Goal: Complete application form: Complete application form

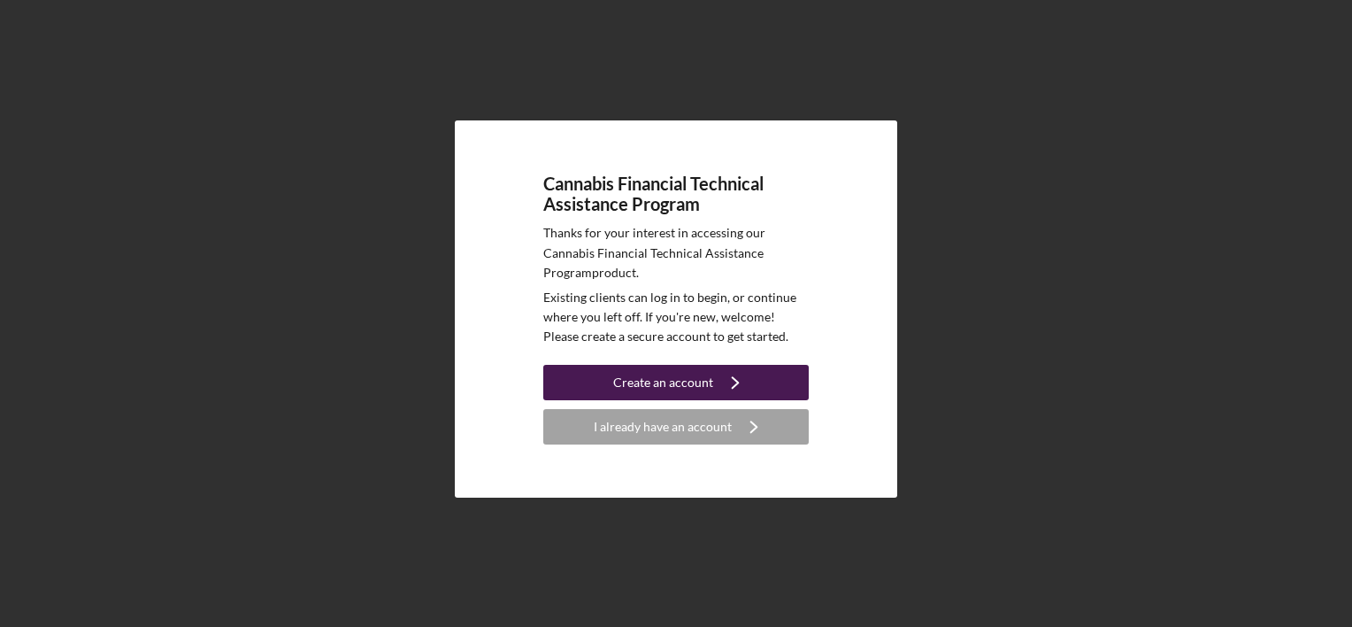
click at [641, 382] on div "Create an account" at bounding box center [663, 382] width 100 height 35
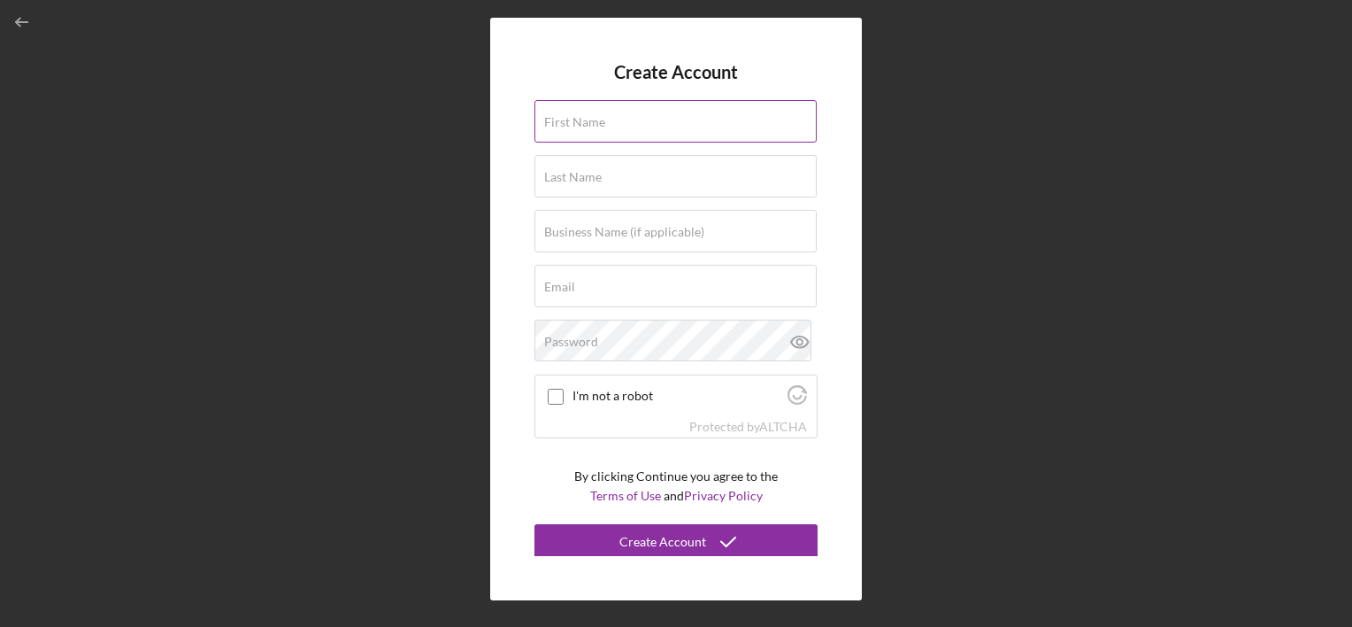
click at [630, 128] on input "First Name" at bounding box center [676, 121] width 282 height 42
type input "[PERSON_NAME]"
type input "Southall"
type input "[EMAIL_ADDRESS][DOMAIN_NAME]"
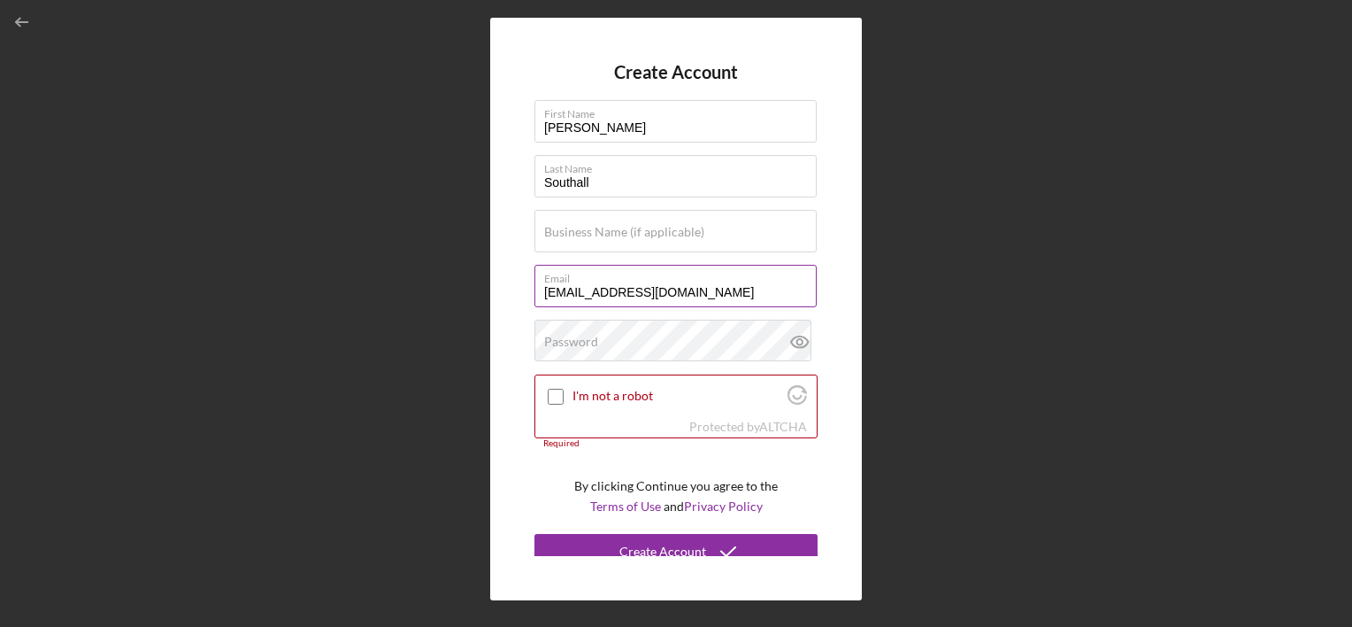
click at [623, 287] on input "[EMAIL_ADDRESS][DOMAIN_NAME]" at bounding box center [676, 286] width 282 height 42
click at [658, 234] on label "Business Name (if applicable)" at bounding box center [624, 232] width 160 height 14
click at [658, 234] on input "Business Name (if applicable)" at bounding box center [676, 231] width 282 height 42
type input "[PERSON_NAME]"
click at [563, 403] on div at bounding box center [555, 396] width 21 height 21
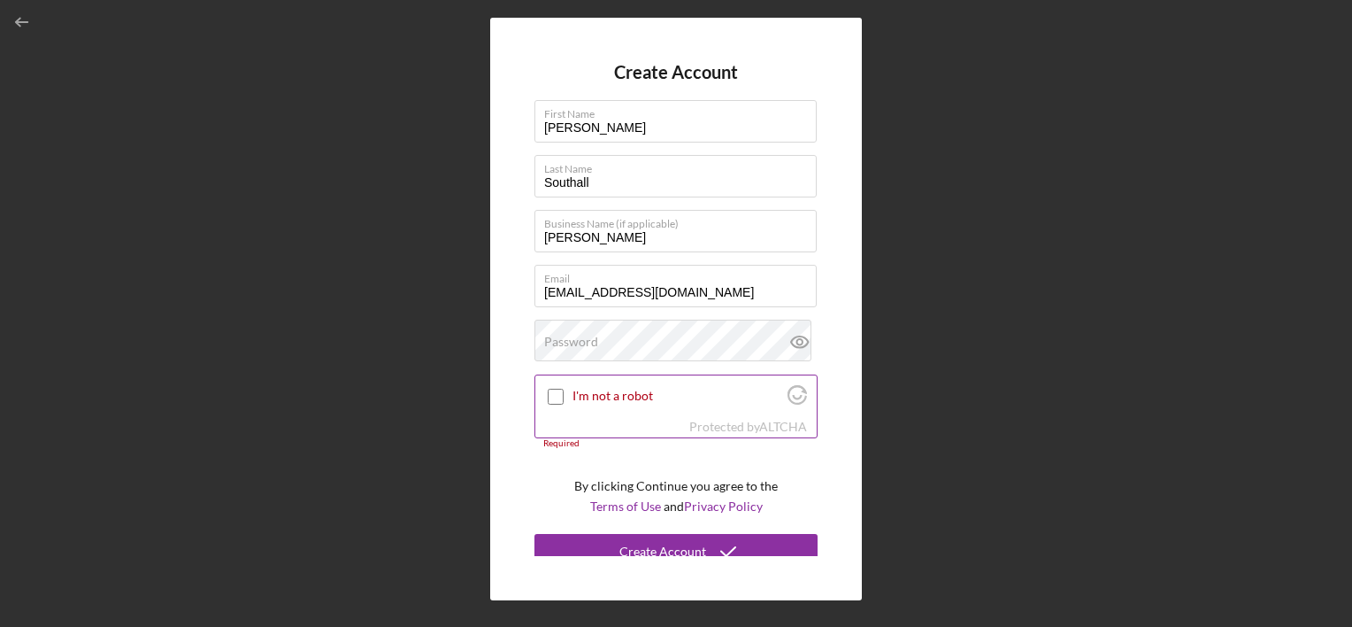
click at [556, 404] on input "I'm not a robot" at bounding box center [556, 397] width 16 height 16
checkbox input "true"
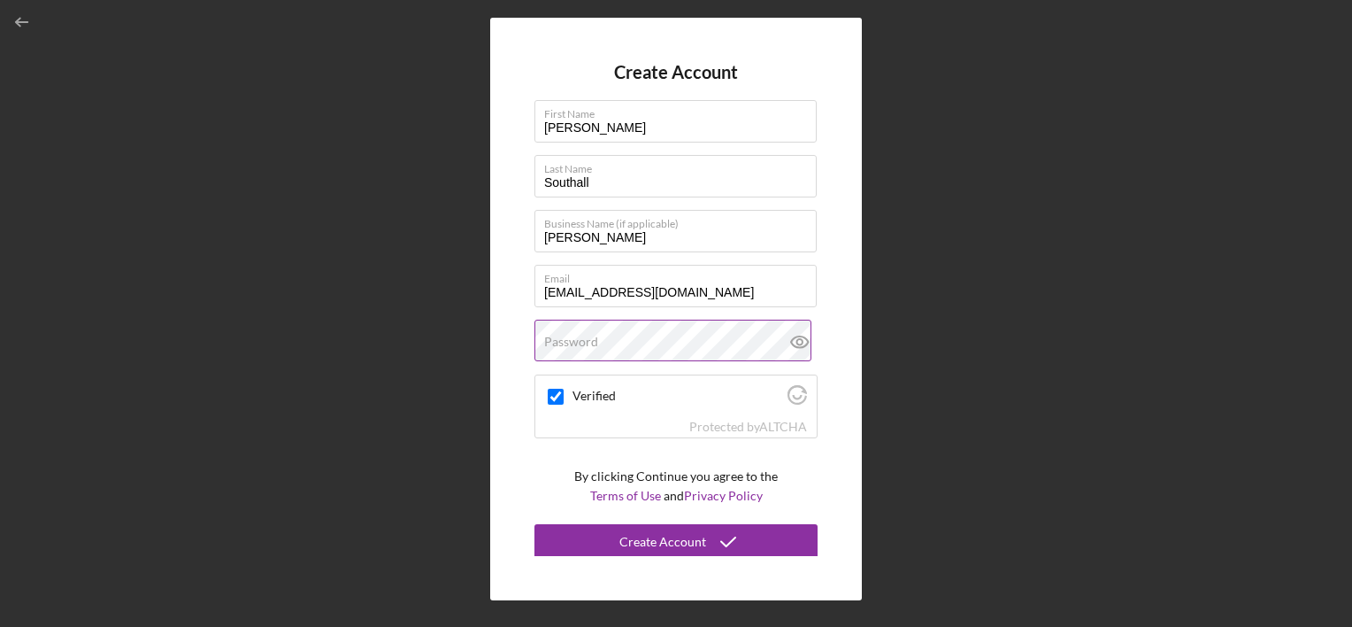
click at [586, 343] on label "Password" at bounding box center [571, 342] width 54 height 14
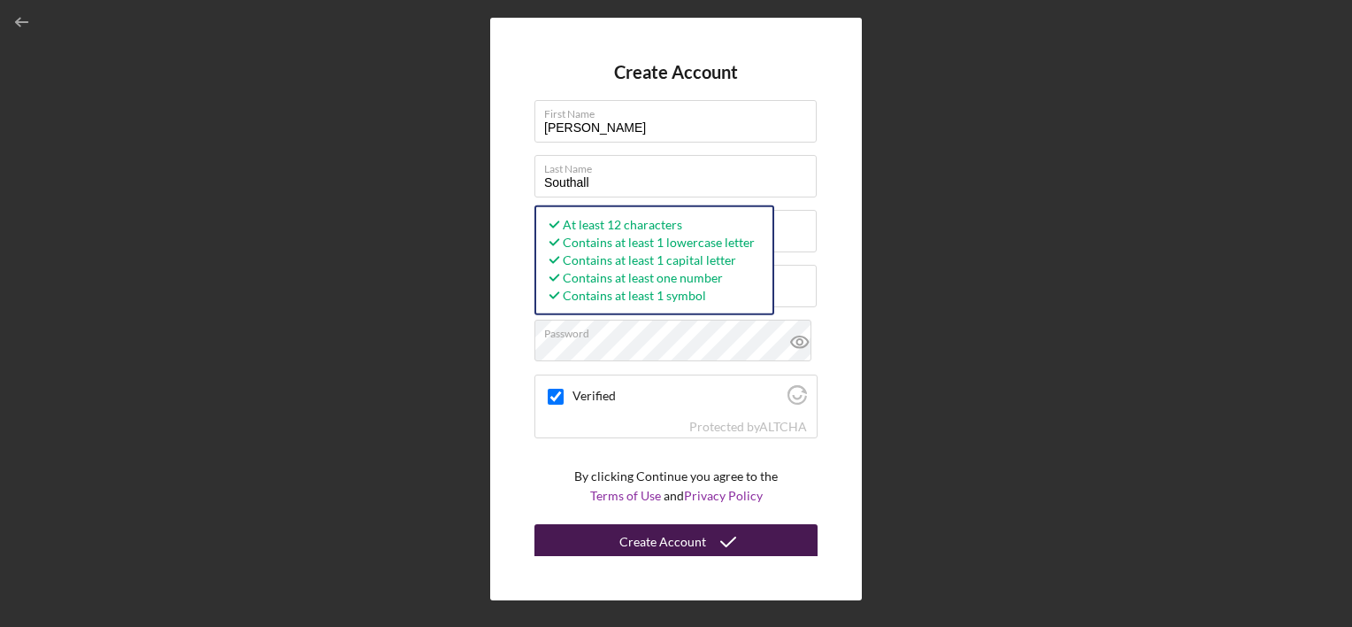
click at [687, 543] on div "Create Account" at bounding box center [663, 541] width 87 height 35
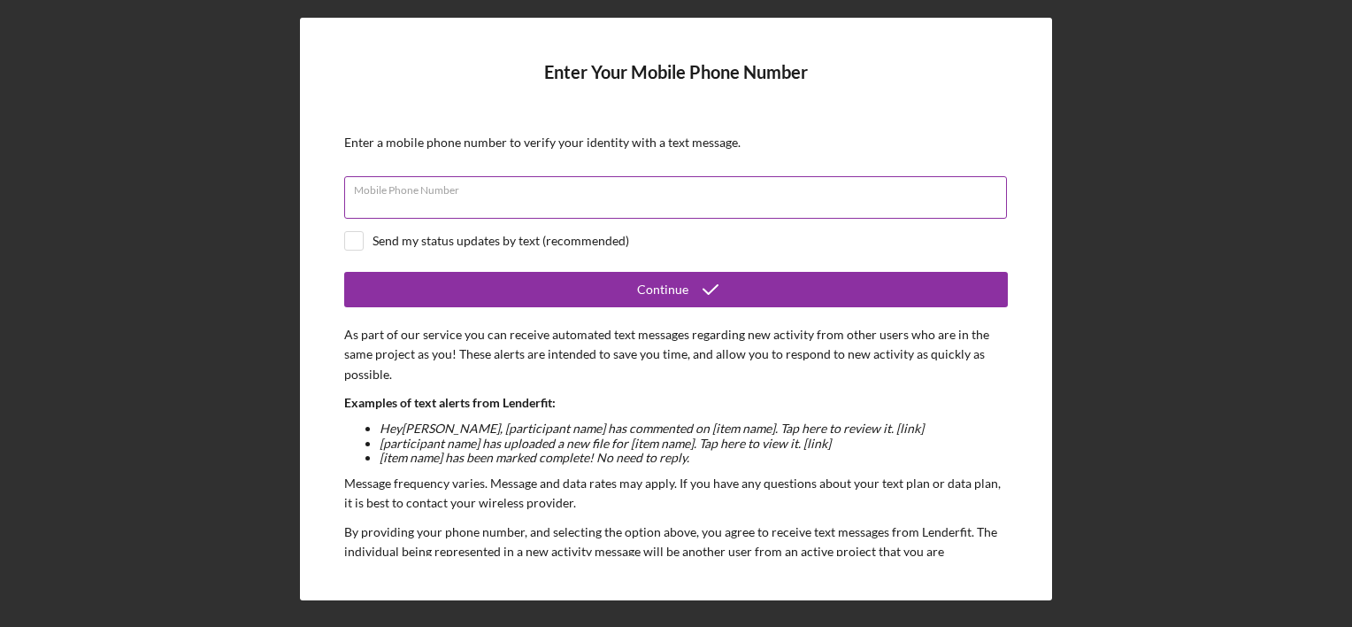
click at [518, 196] on input "Mobile Phone Number" at bounding box center [675, 197] width 663 height 42
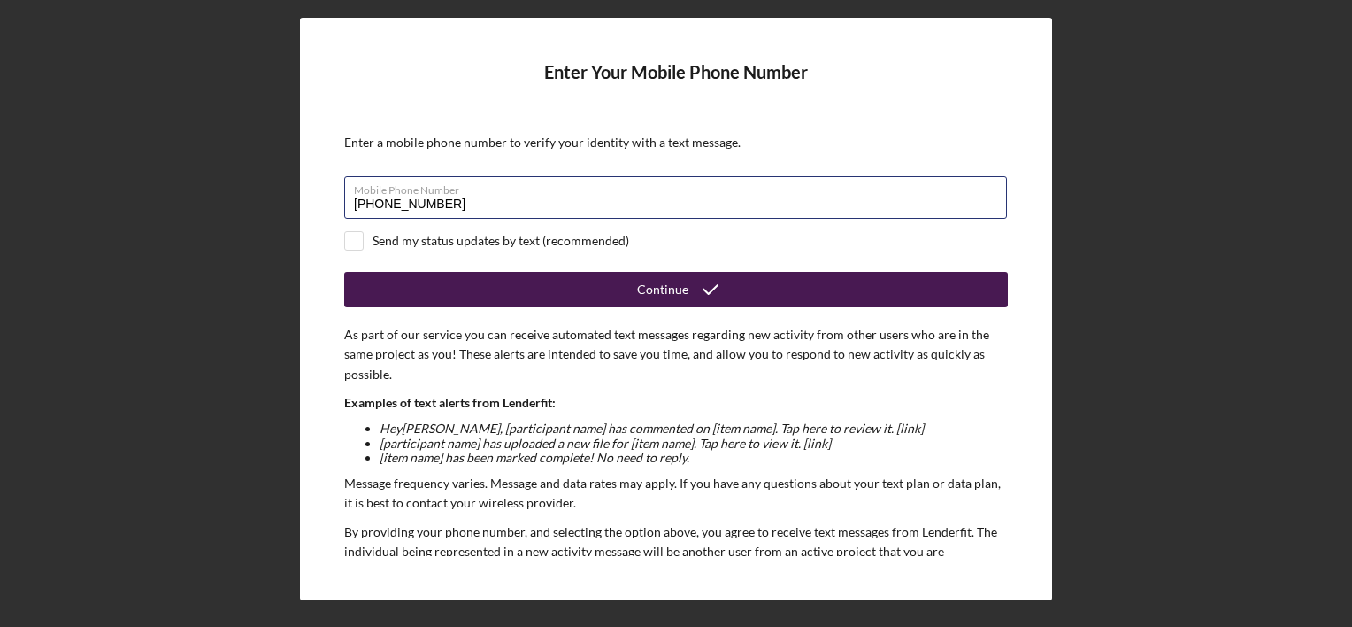
type input "[PHONE_NUMBER]"
click at [630, 281] on button "Continue" at bounding box center [676, 289] width 664 height 35
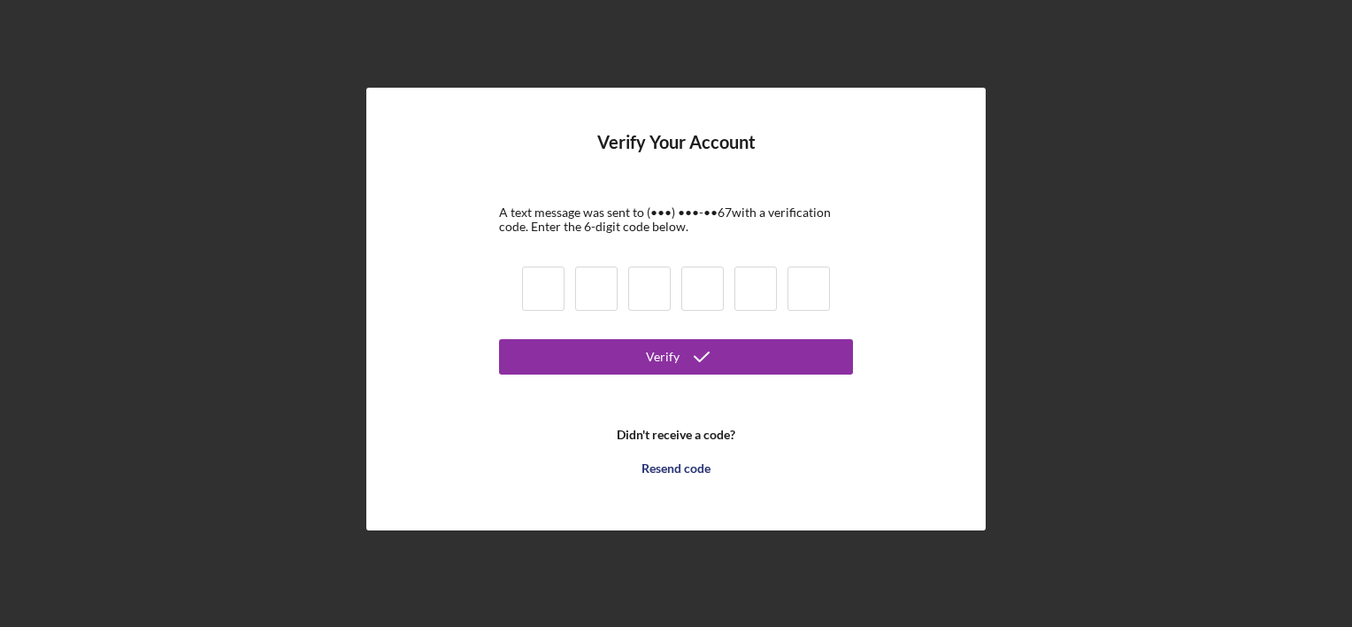
click at [540, 304] on input at bounding box center [543, 288] width 42 height 44
type input "5"
type input "8"
type input "3"
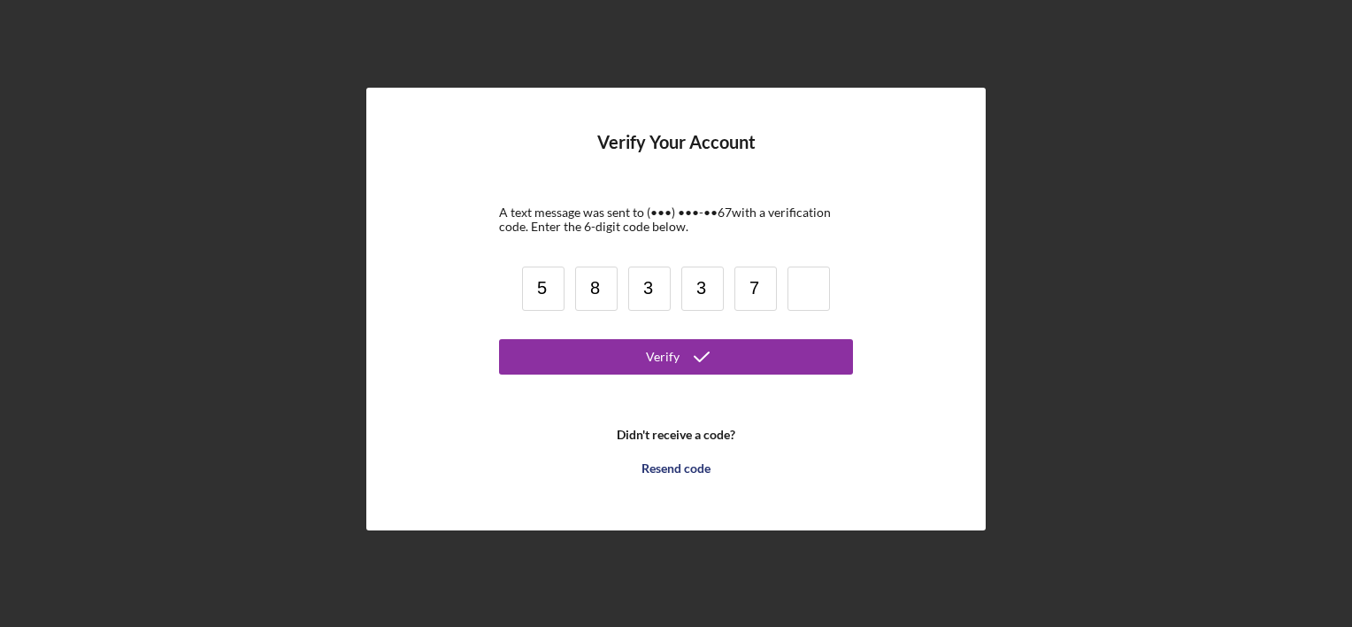
type input "7"
type input "3"
click at [499, 339] on button "Verify" at bounding box center [676, 356] width 354 height 35
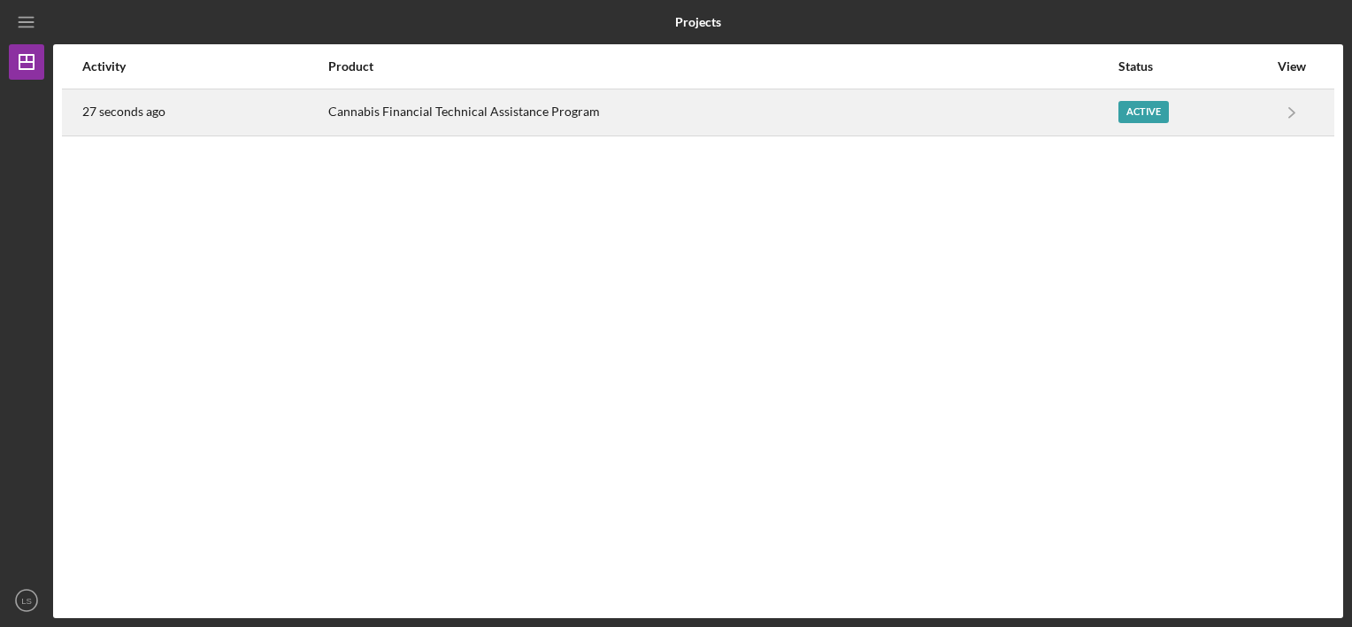
click at [1150, 116] on div "Active" at bounding box center [1144, 112] width 50 height 22
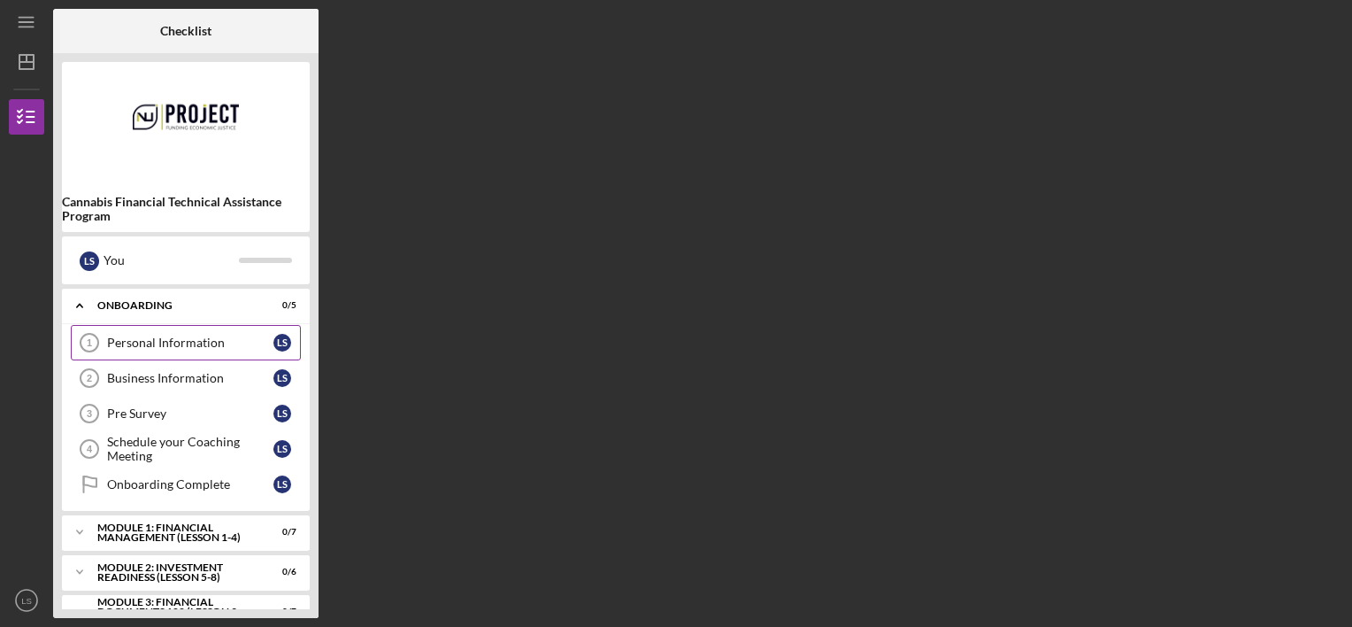
click at [147, 345] on div "Personal Information" at bounding box center [190, 342] width 166 height 14
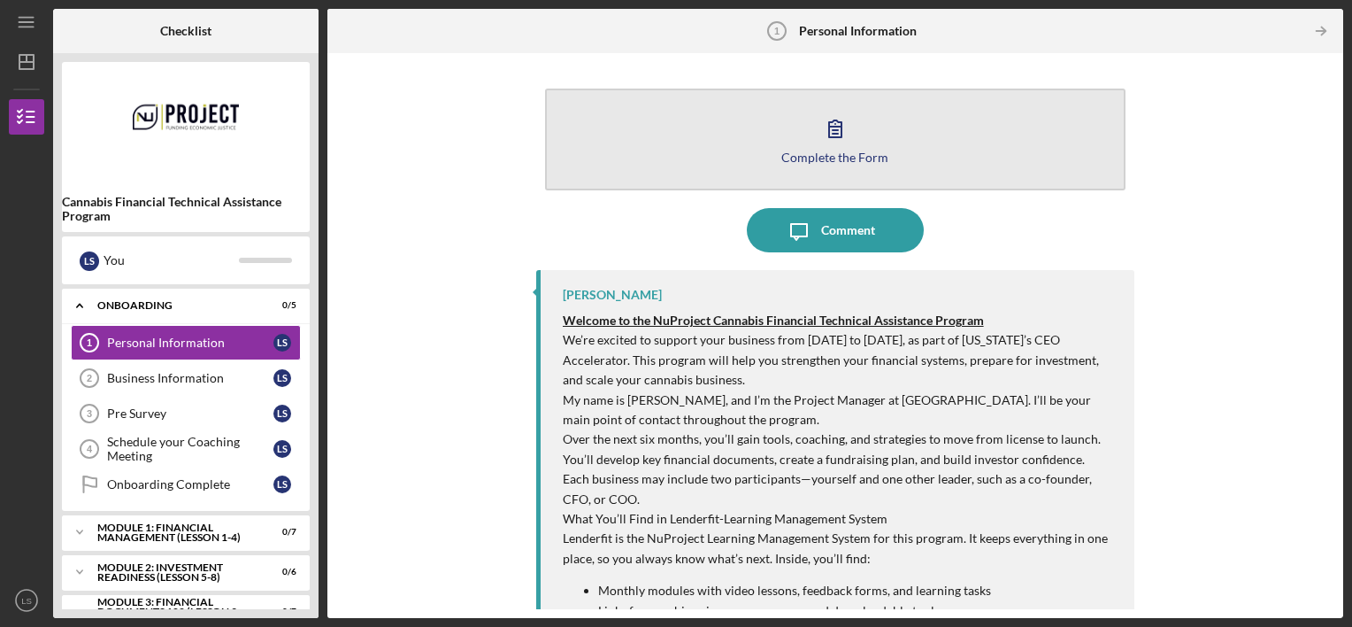
click at [869, 152] on div "Complete the Form" at bounding box center [834, 156] width 107 height 13
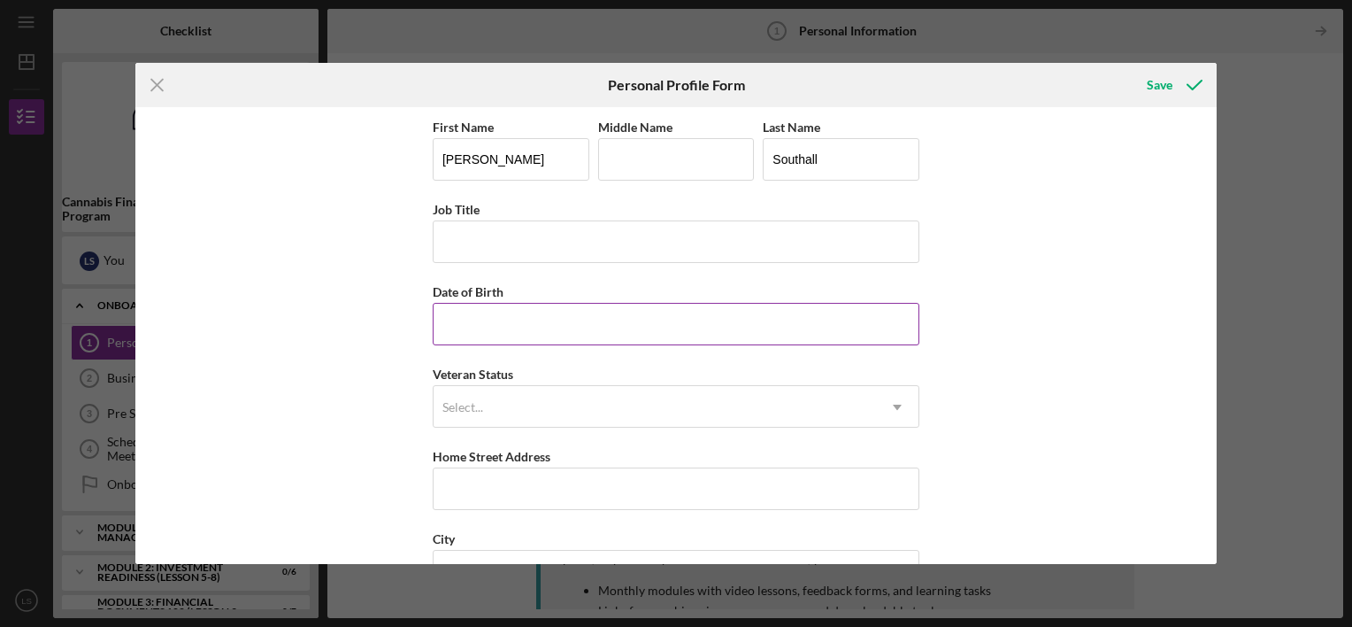
click at [489, 312] on input "Date of Birth" at bounding box center [676, 324] width 487 height 42
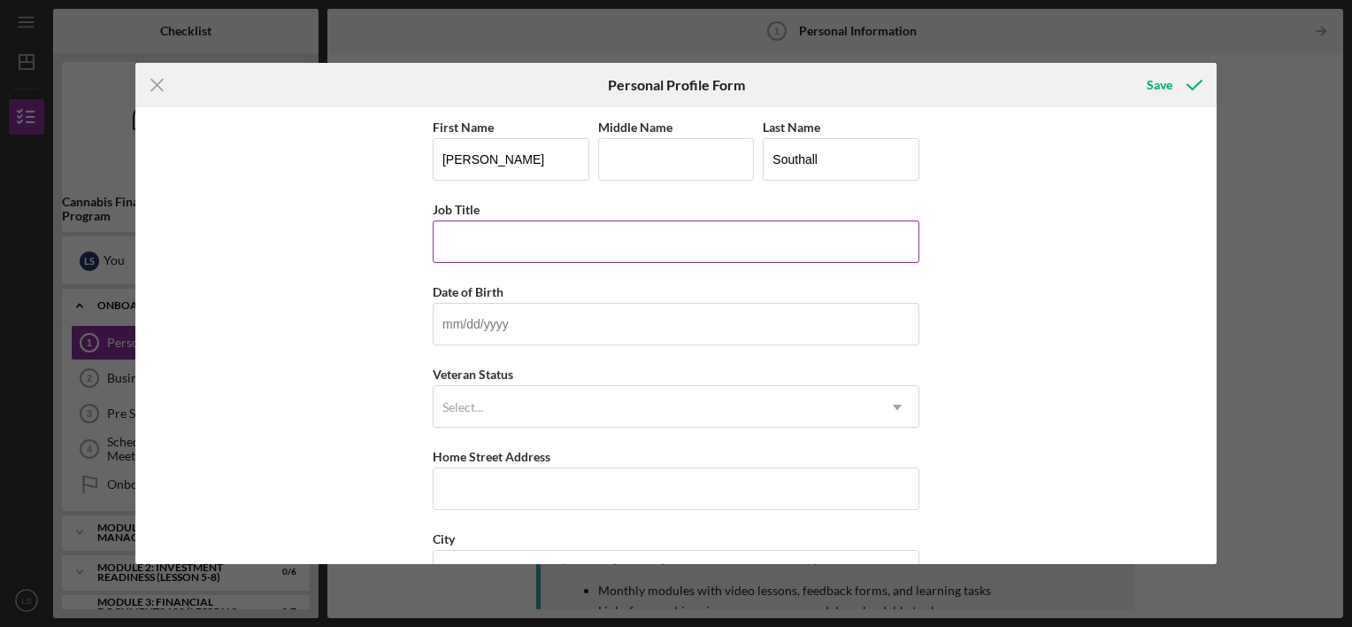
click at [498, 234] on input "Job Title" at bounding box center [676, 241] width 487 height 42
type input "Owner"
type input "[DATE]"
drag, startPoint x: 538, startPoint y: 234, endPoint x: 358, endPoint y: 232, distance: 179.7
click at [359, 230] on div "First Name [PERSON_NAME] Middle Name Last Name [PERSON_NAME] Job Title Owner Da…" at bounding box center [675, 335] width 1081 height 457
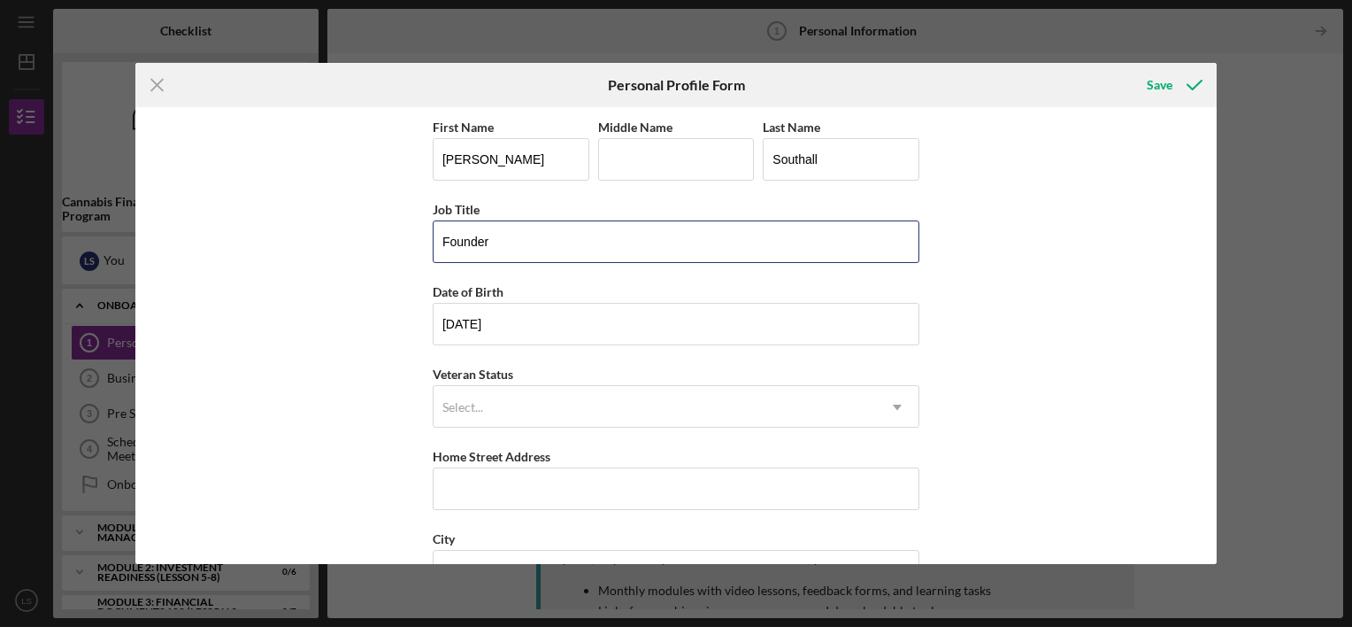
type input "Founder"
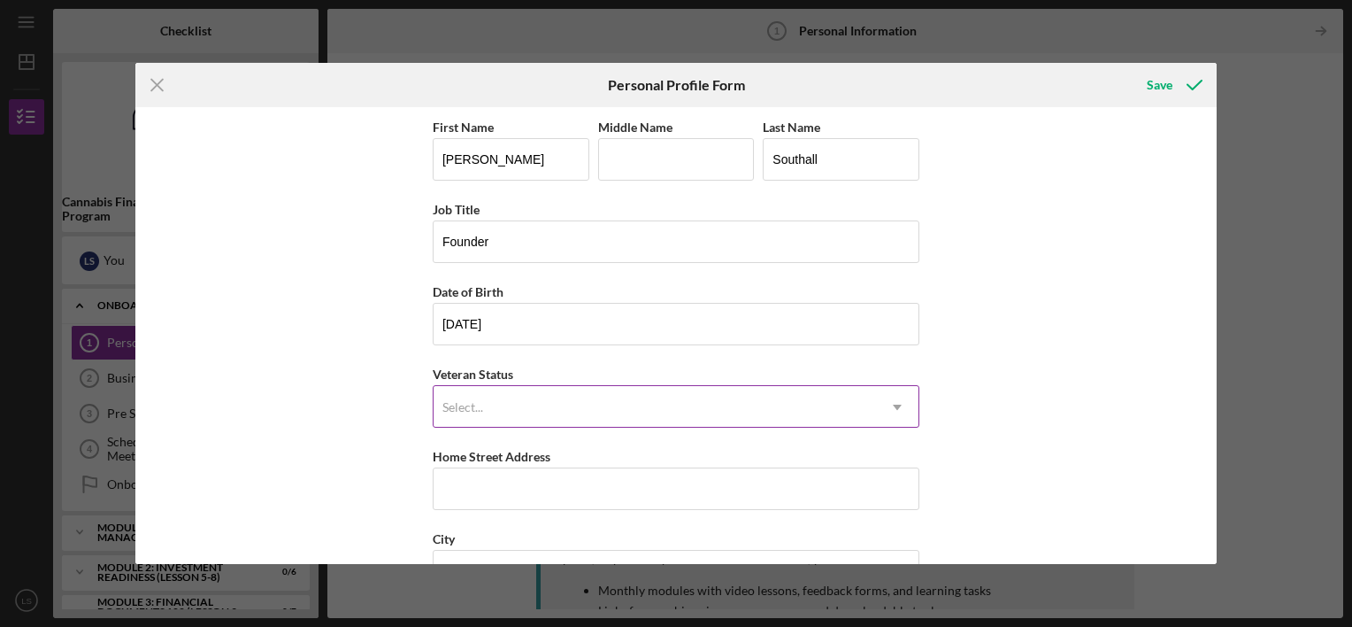
click at [631, 412] on div "Select..." at bounding box center [655, 407] width 443 height 41
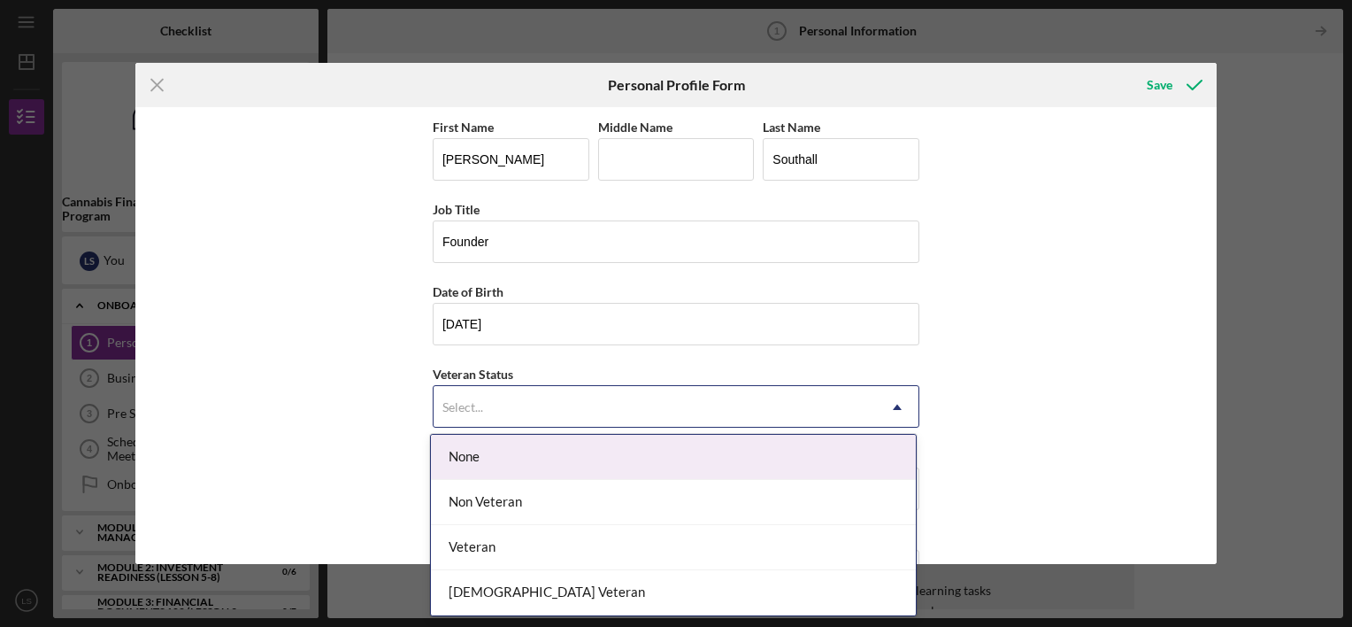
click at [590, 461] on div "None" at bounding box center [673, 457] width 485 height 45
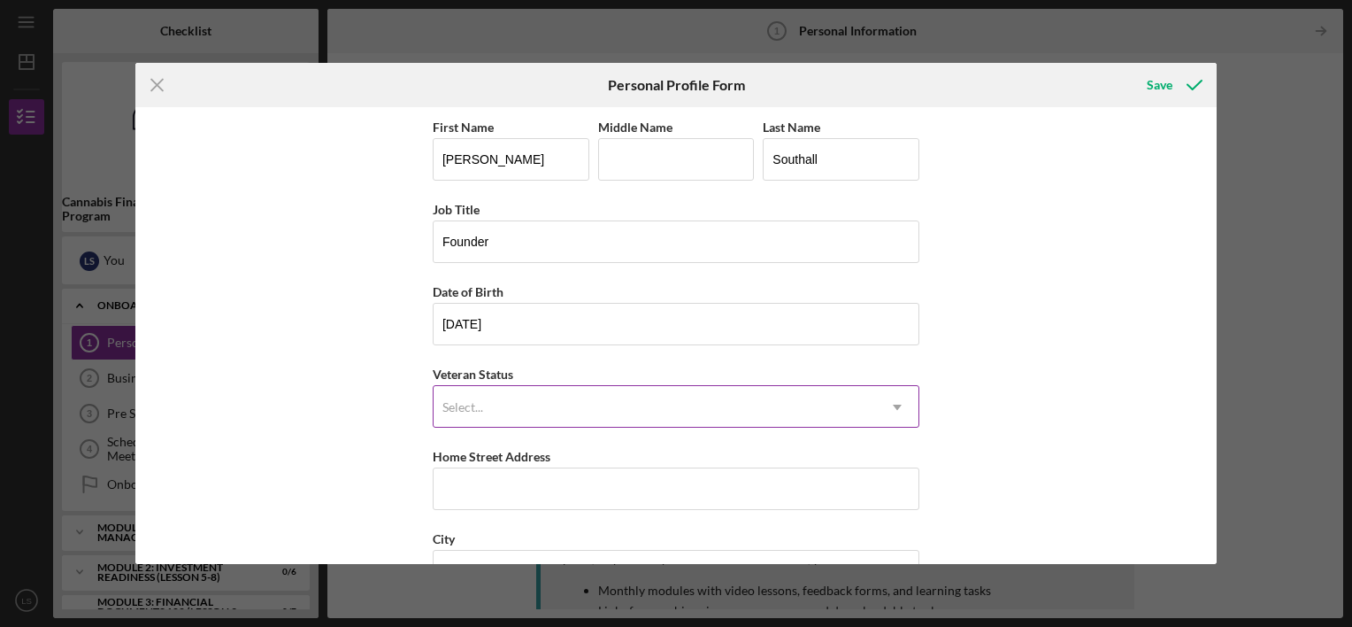
click at [613, 408] on div "Select..." at bounding box center [655, 407] width 443 height 41
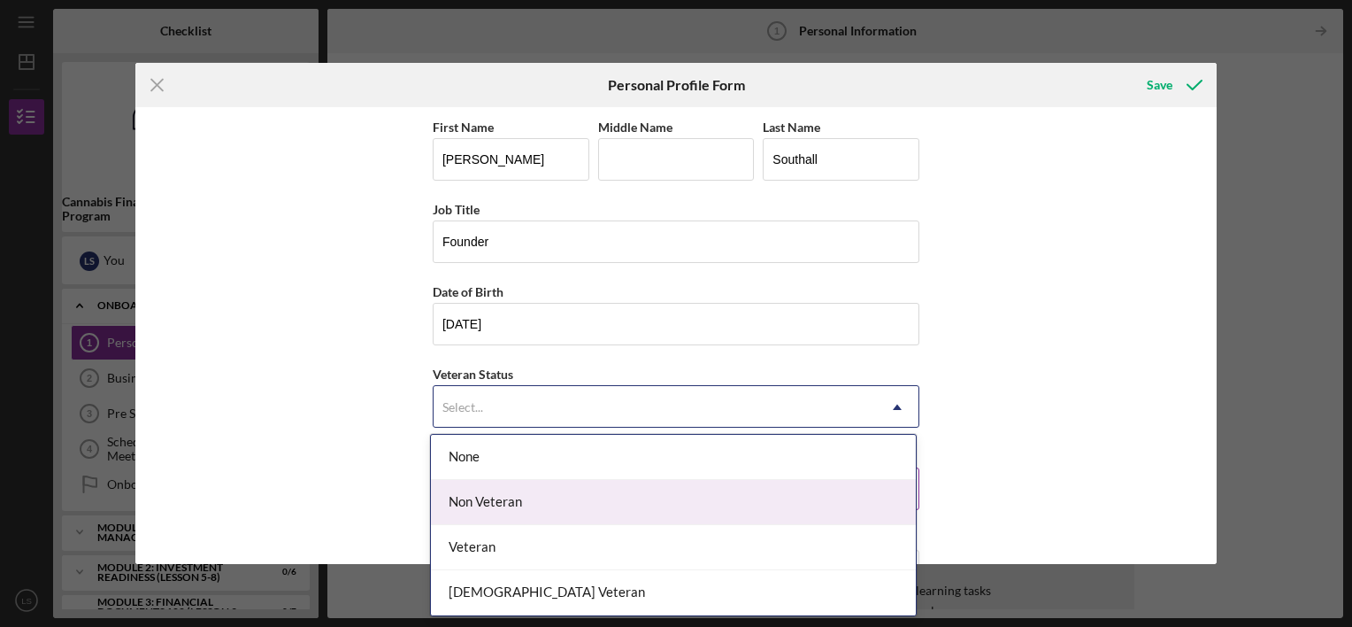
click at [577, 493] on div "Non Veteran" at bounding box center [673, 502] width 485 height 45
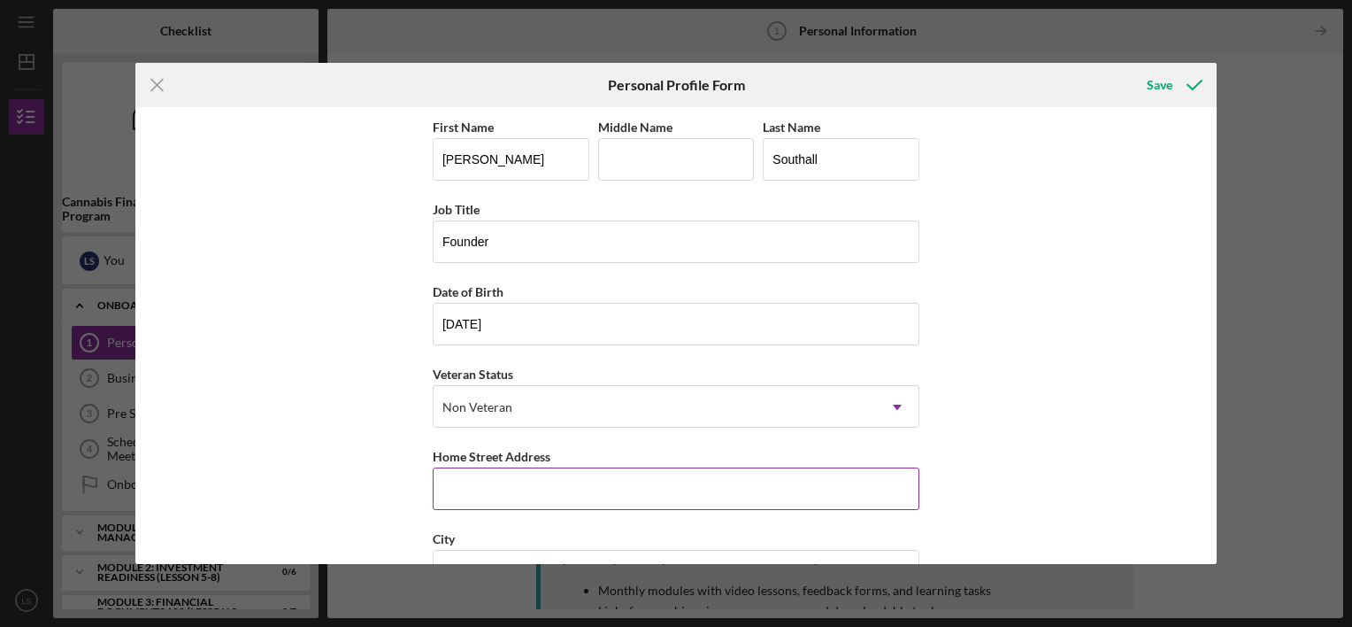
click at [553, 477] on input "Home Street Address" at bounding box center [676, 488] width 487 height 42
type input "[STREET_ADDRESS][PERSON_NAME]"
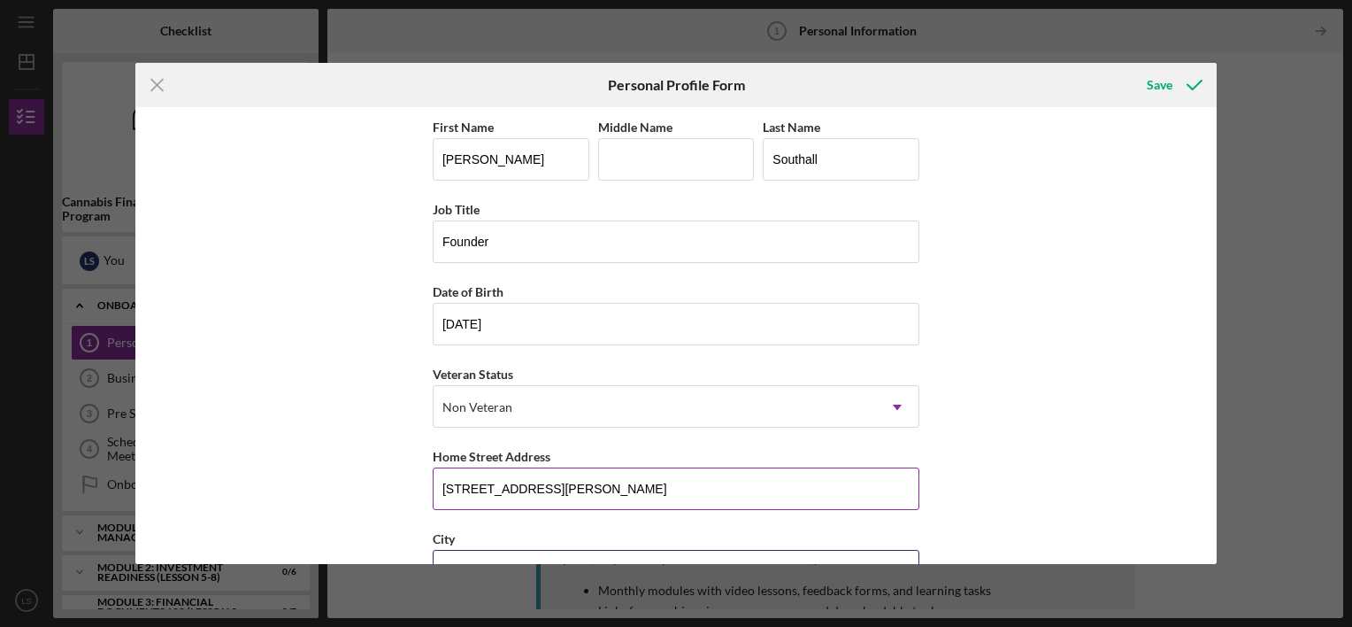
type input "RANDALLSTOWN, [GEOGRAPHIC_DATA], [GEOGRAPHIC_DATA]"
type input "21133"
type input "[US_STATE]"
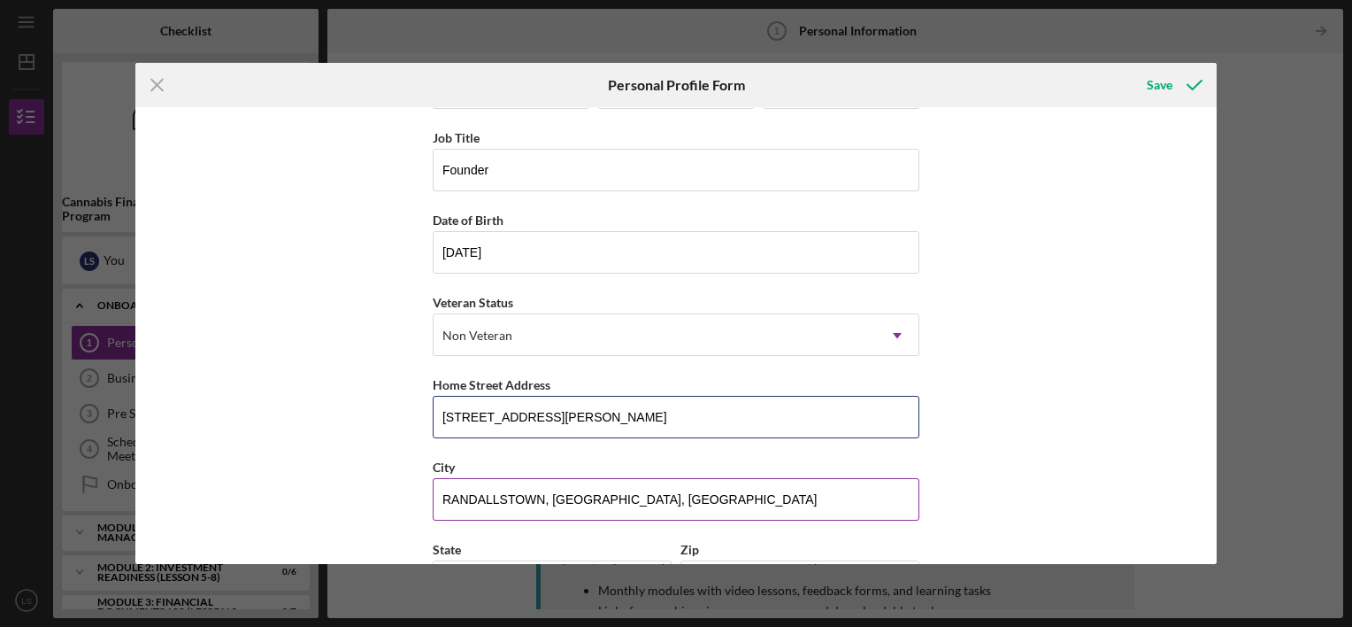
scroll to position [177, 0]
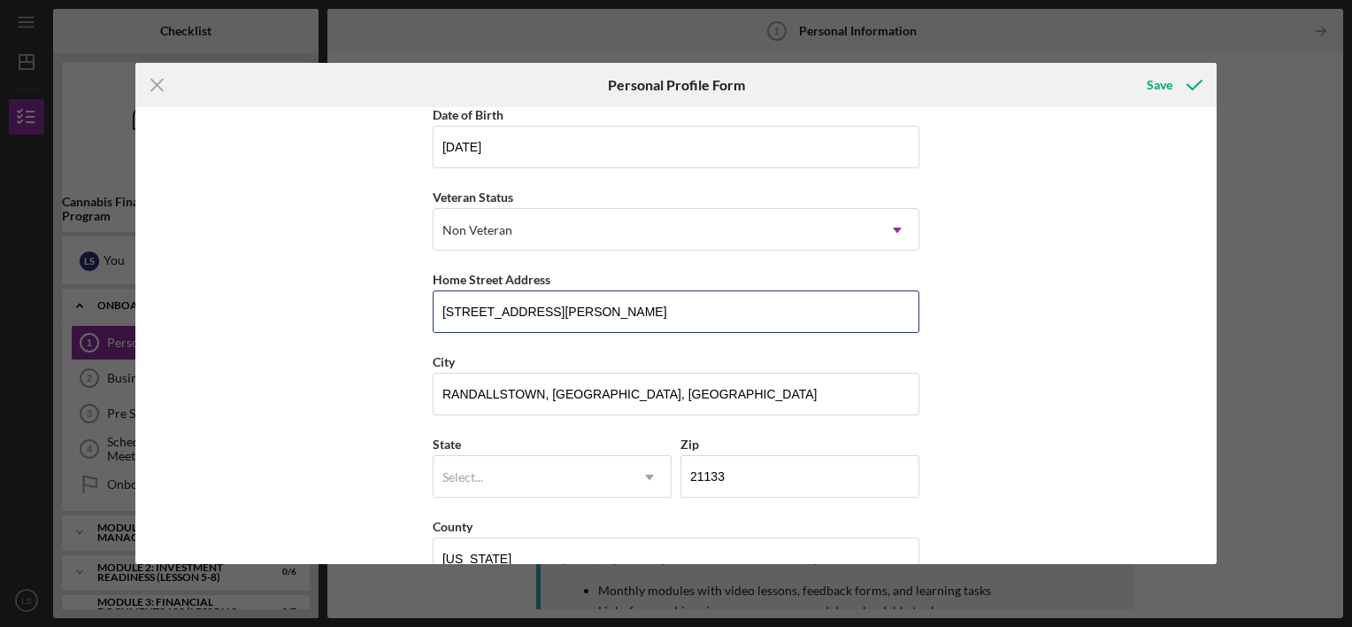
type input "[STREET_ADDRESS][PERSON_NAME] 104"
click at [566, 483] on div "Select..." at bounding box center [531, 477] width 195 height 41
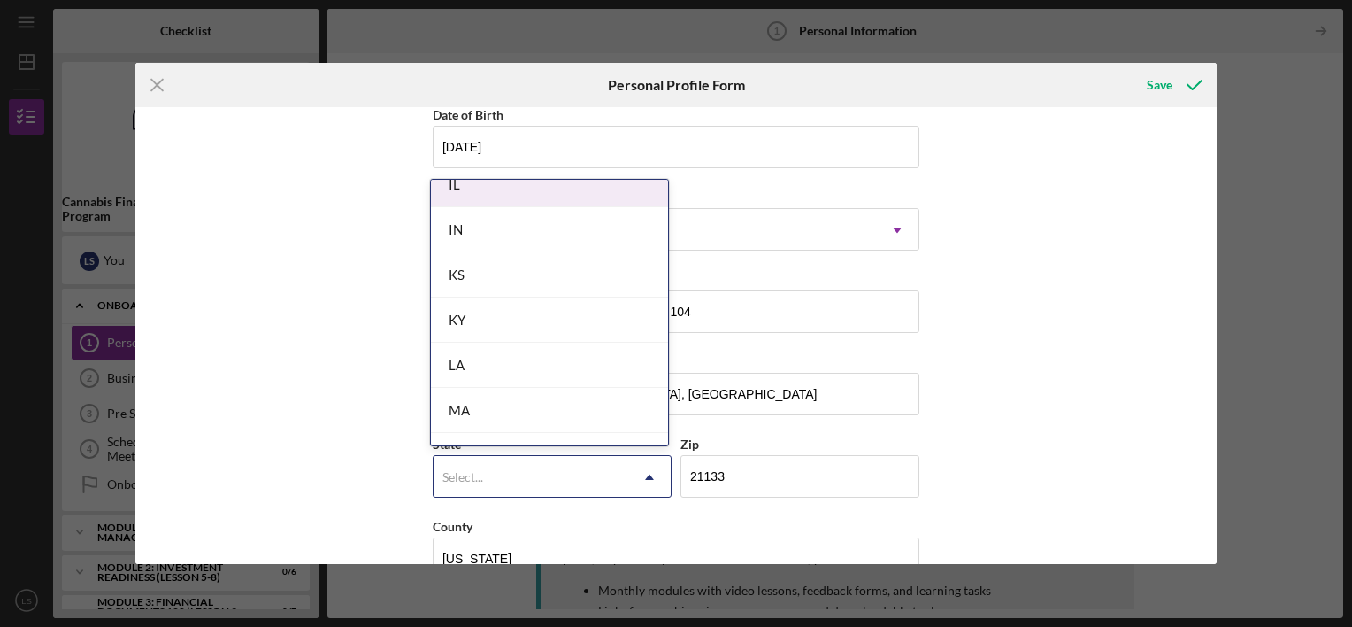
scroll to position [1239, 0]
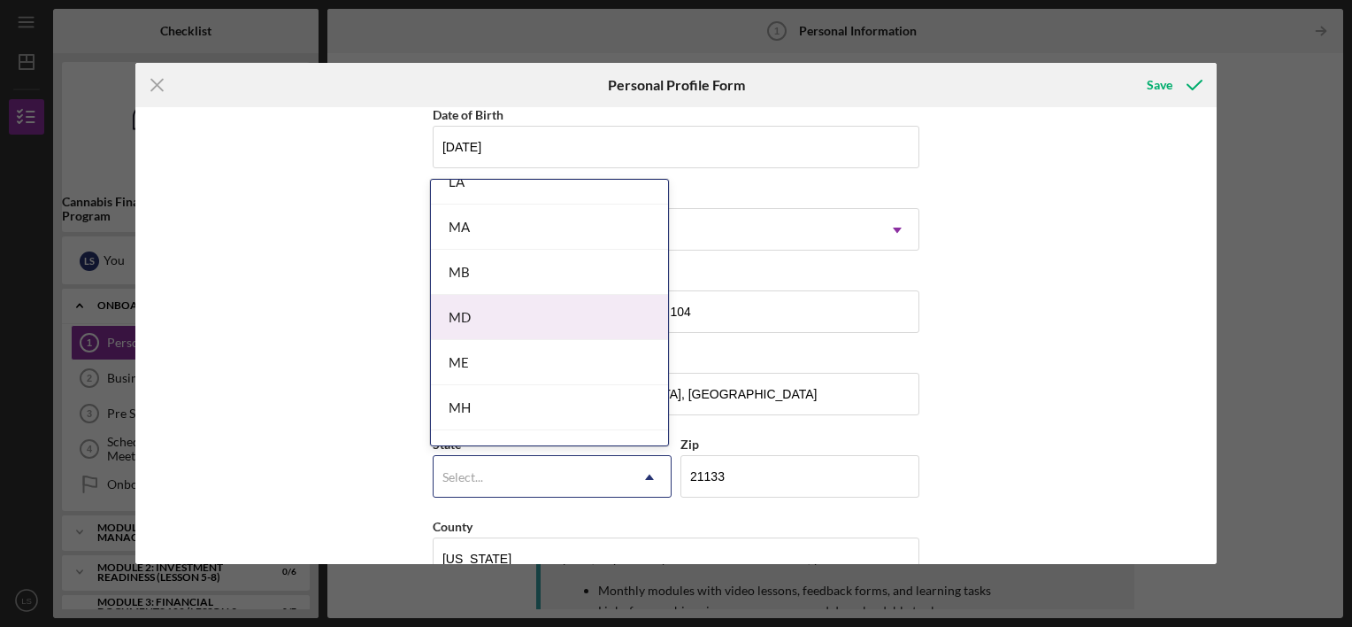
click at [489, 312] on div "MD" at bounding box center [549, 317] width 237 height 45
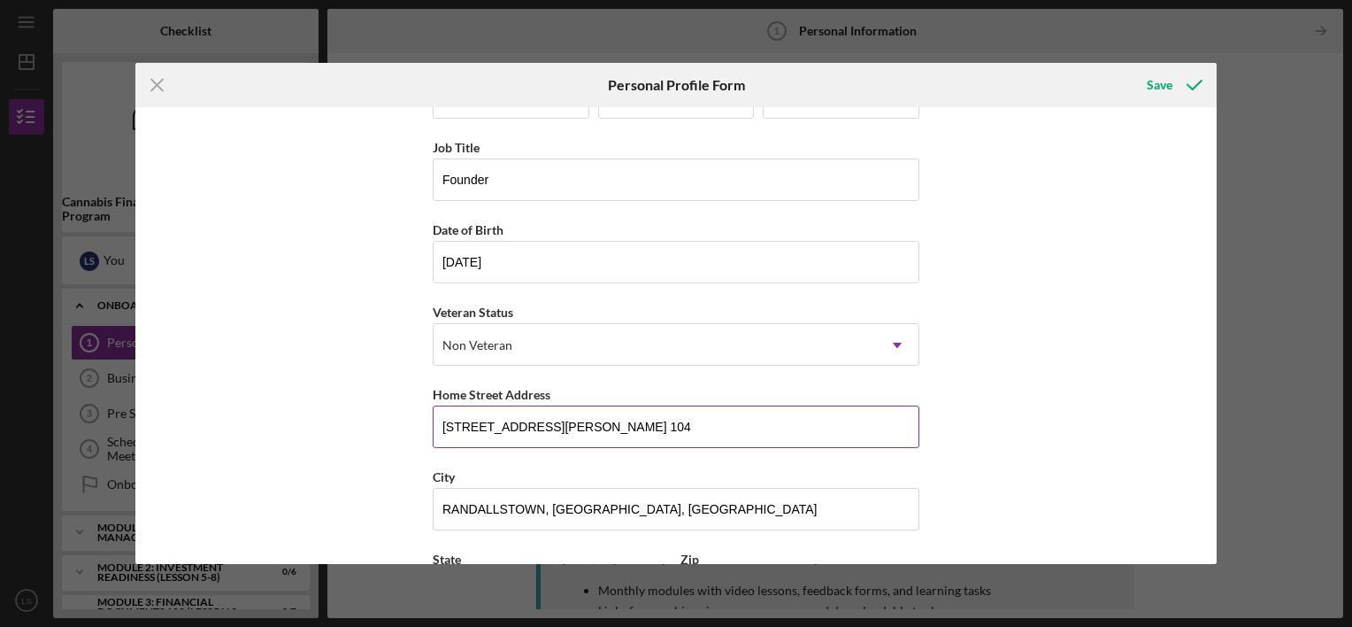
scroll to position [0, 0]
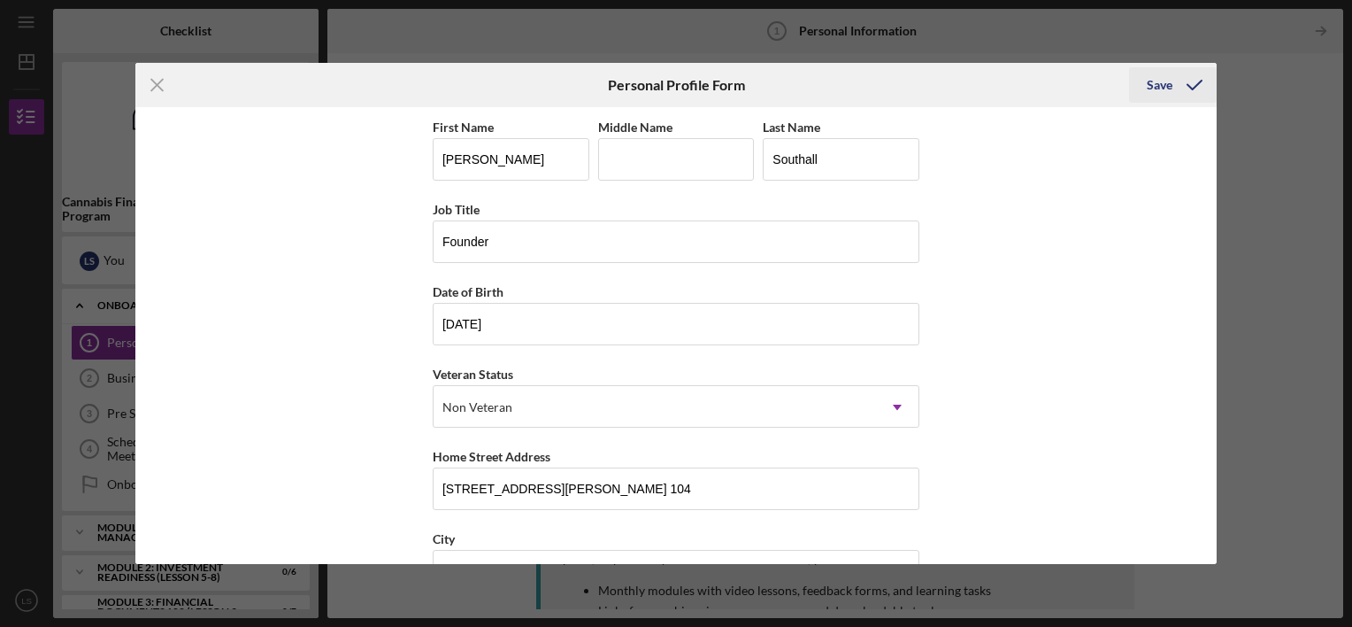
click at [1170, 83] on div "Save" at bounding box center [1160, 84] width 26 height 35
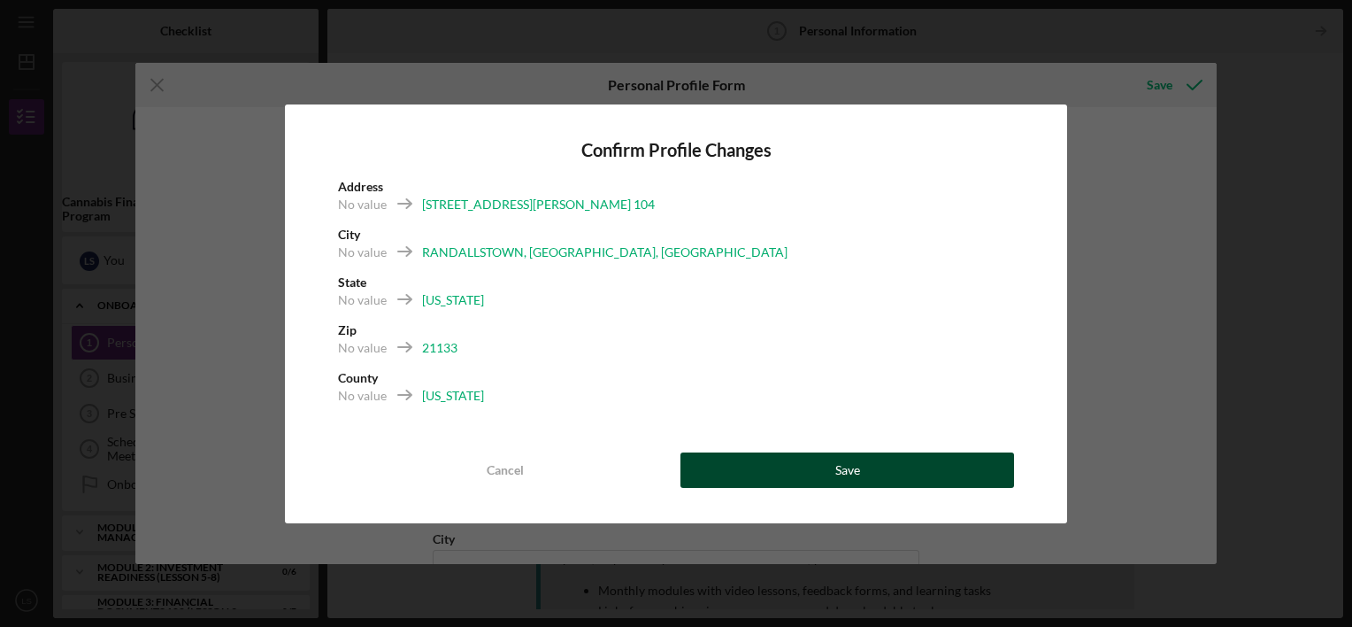
click at [836, 458] on div "Save" at bounding box center [847, 469] width 25 height 35
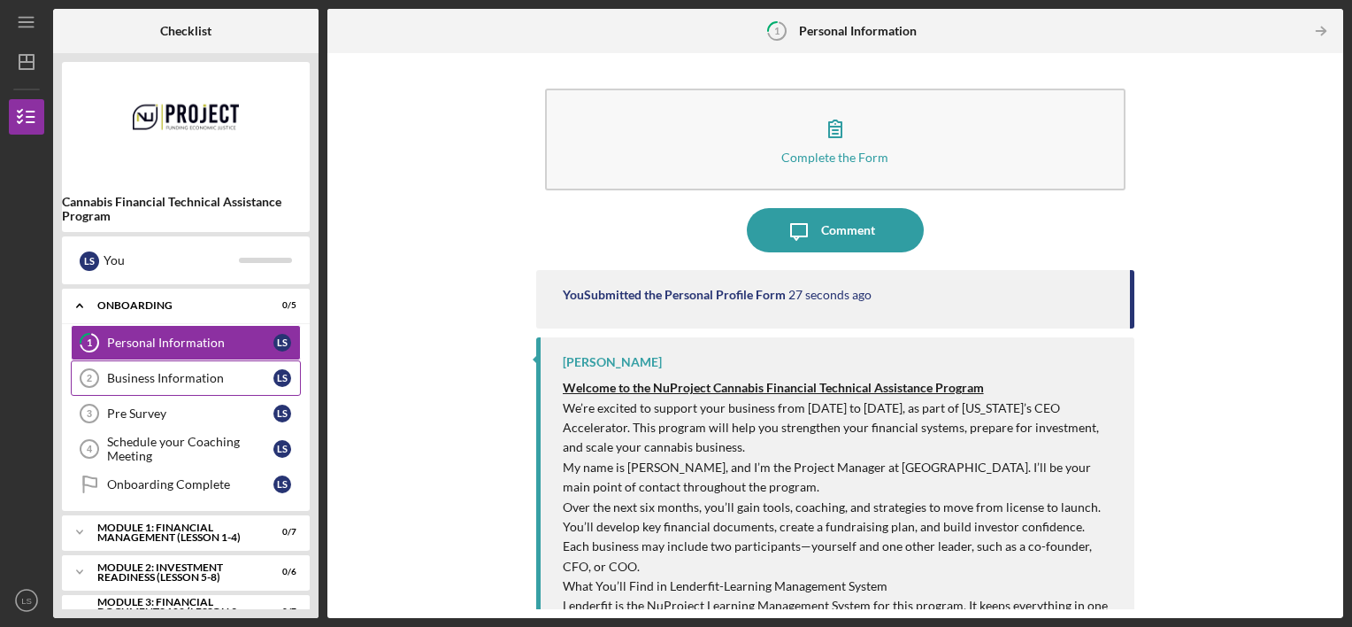
click at [231, 382] on div "Business Information" at bounding box center [190, 378] width 166 height 14
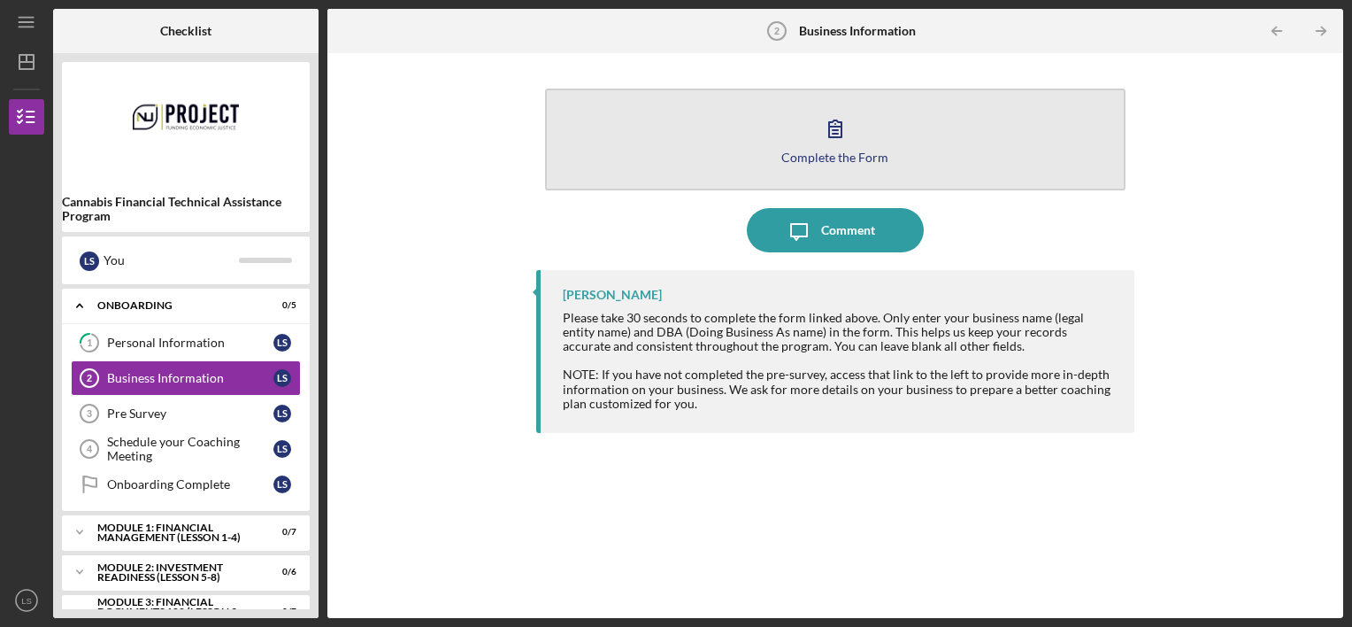
click at [846, 142] on icon "button" at bounding box center [835, 128] width 44 height 44
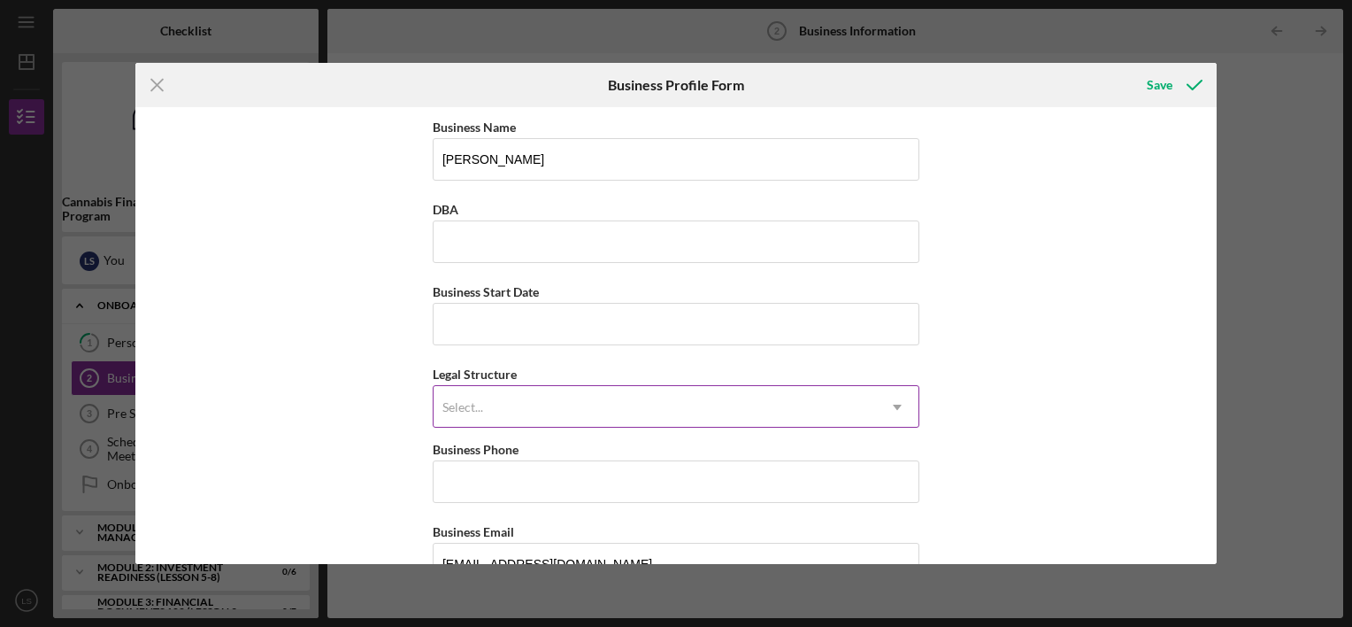
click at [549, 404] on div "Select..." at bounding box center [655, 407] width 443 height 41
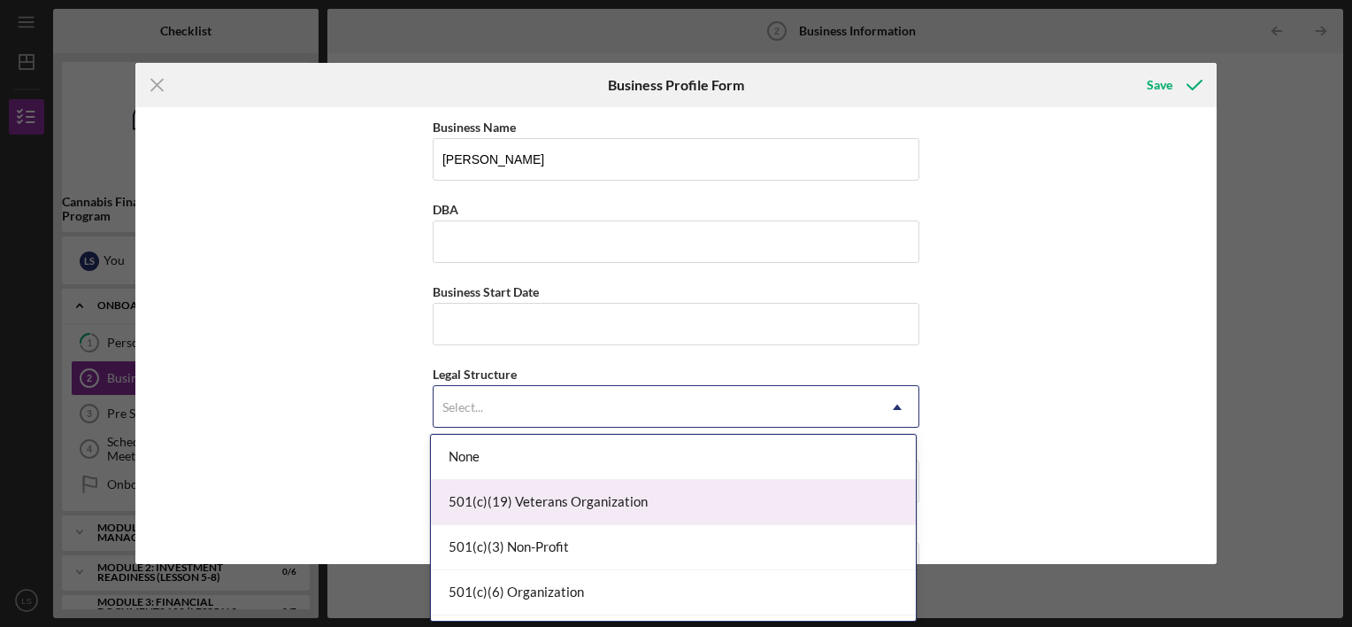
scroll to position [177, 0]
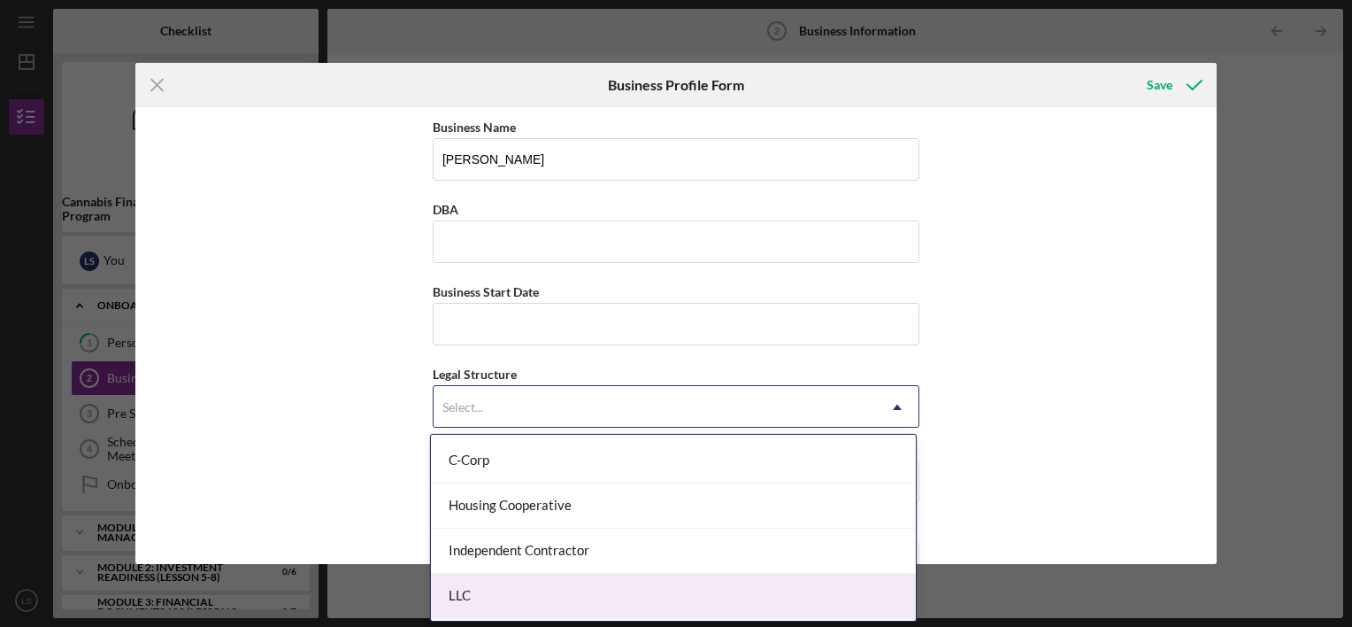
click at [558, 588] on div "LLC" at bounding box center [673, 595] width 485 height 45
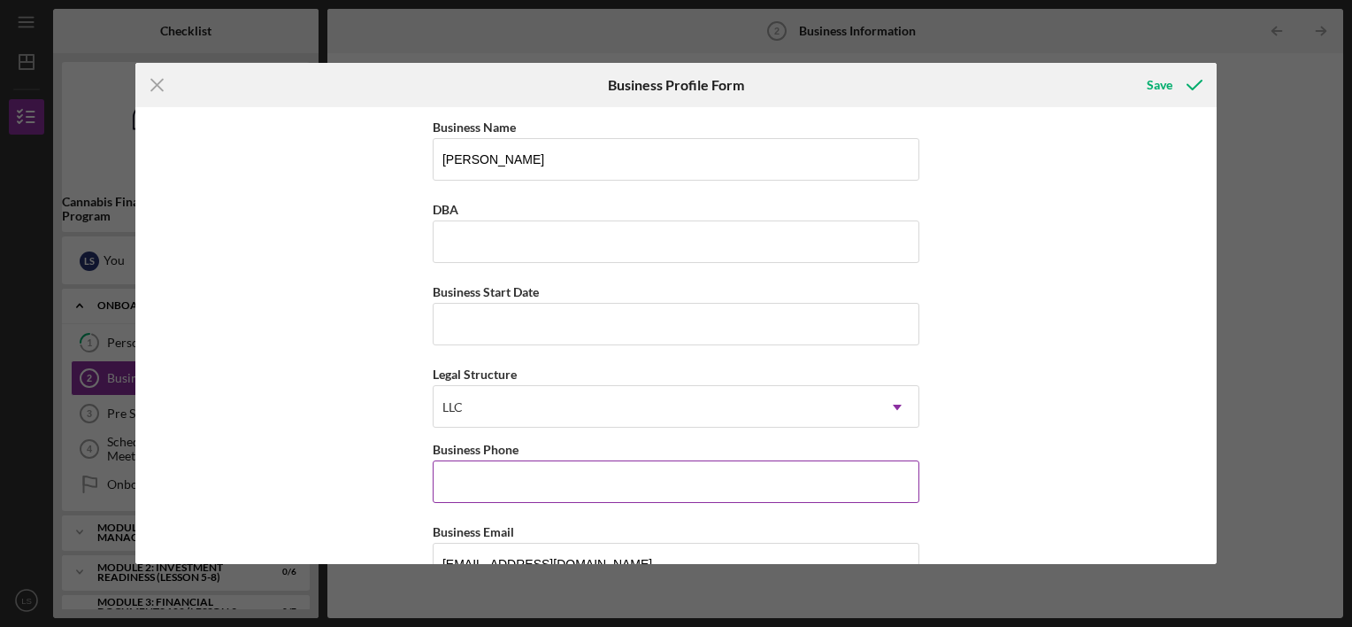
click at [584, 475] on input "Business Phone" at bounding box center [676, 481] width 487 height 42
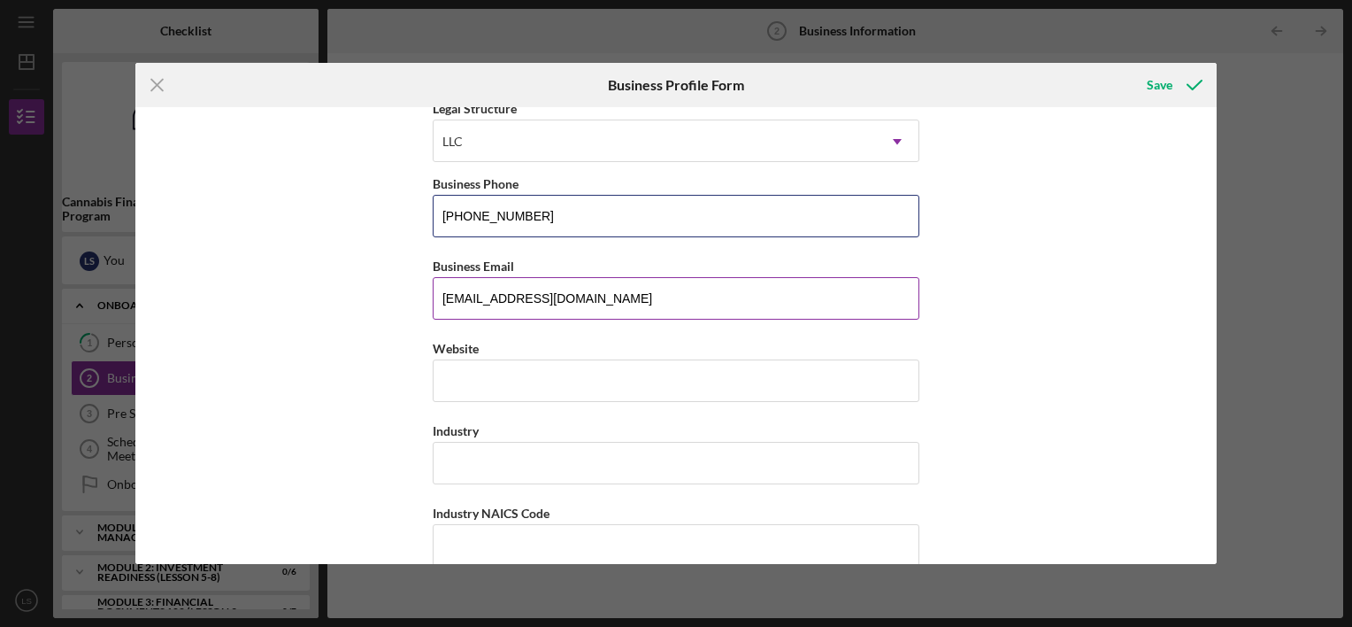
type input "[PHONE_NUMBER]"
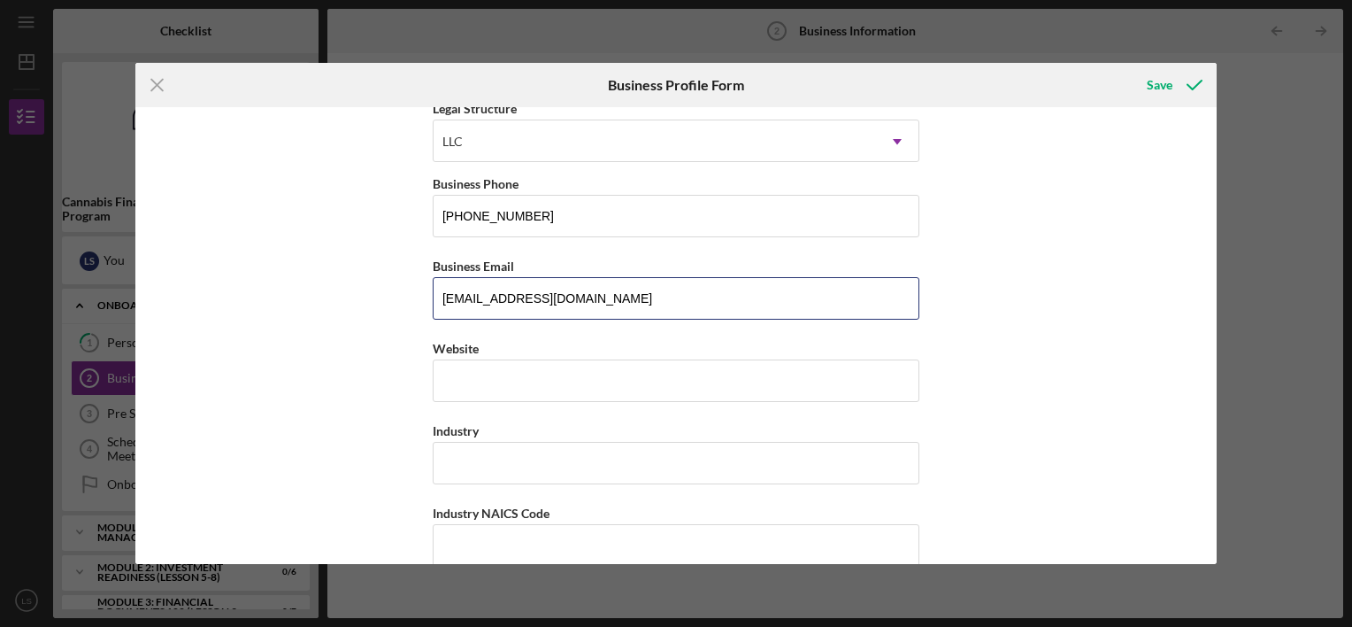
drag, startPoint x: 603, startPoint y: 287, endPoint x: 294, endPoint y: 306, distance: 309.5
click at [295, 308] on div "Business Name [PERSON_NAME] DBA Business Start Date Legal Structure LLC Icon/Dr…" at bounding box center [675, 335] width 1081 height 457
type input "[EMAIL_ADDRESS][DOMAIN_NAME]"
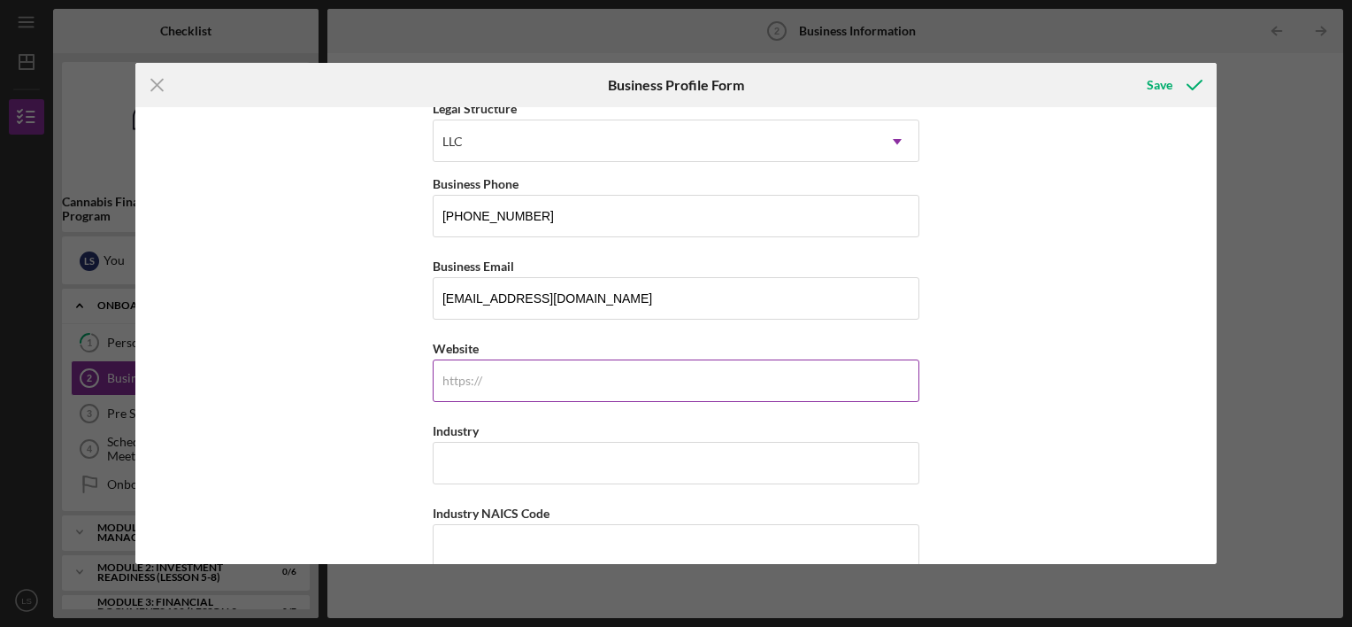
click at [552, 380] on input "Website" at bounding box center [676, 380] width 487 height 42
click at [508, 464] on input "Industry" at bounding box center [676, 463] width 487 height 42
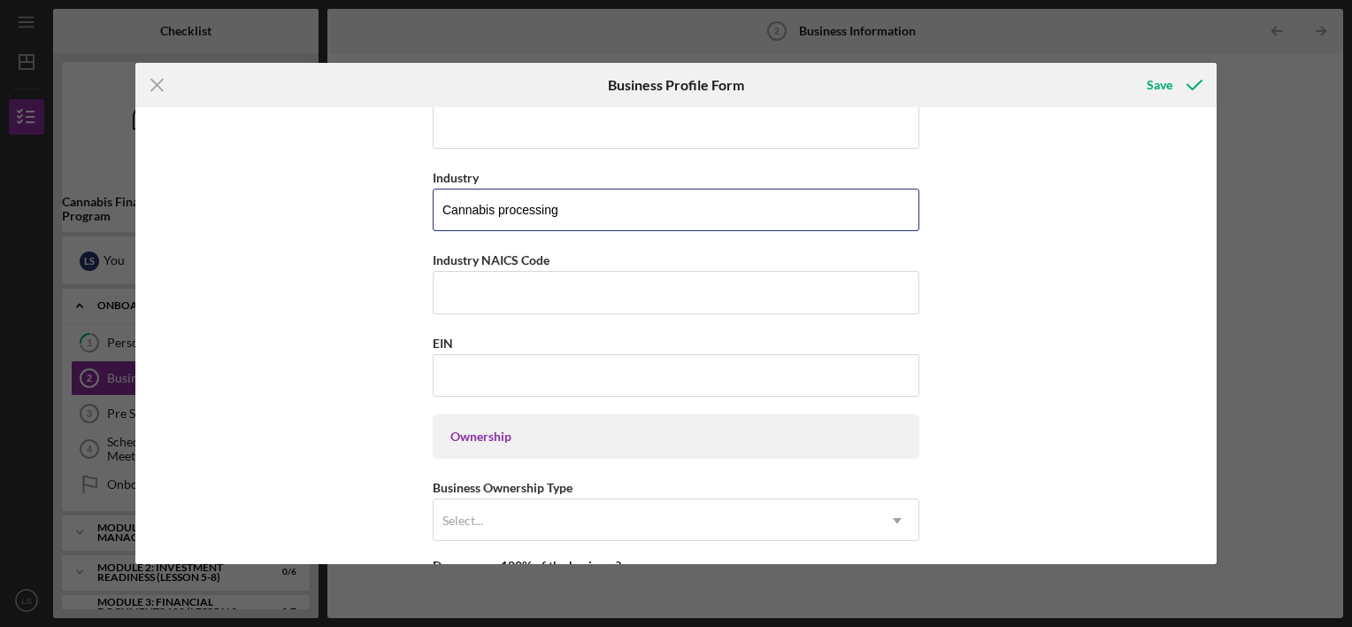
scroll to position [708, 0]
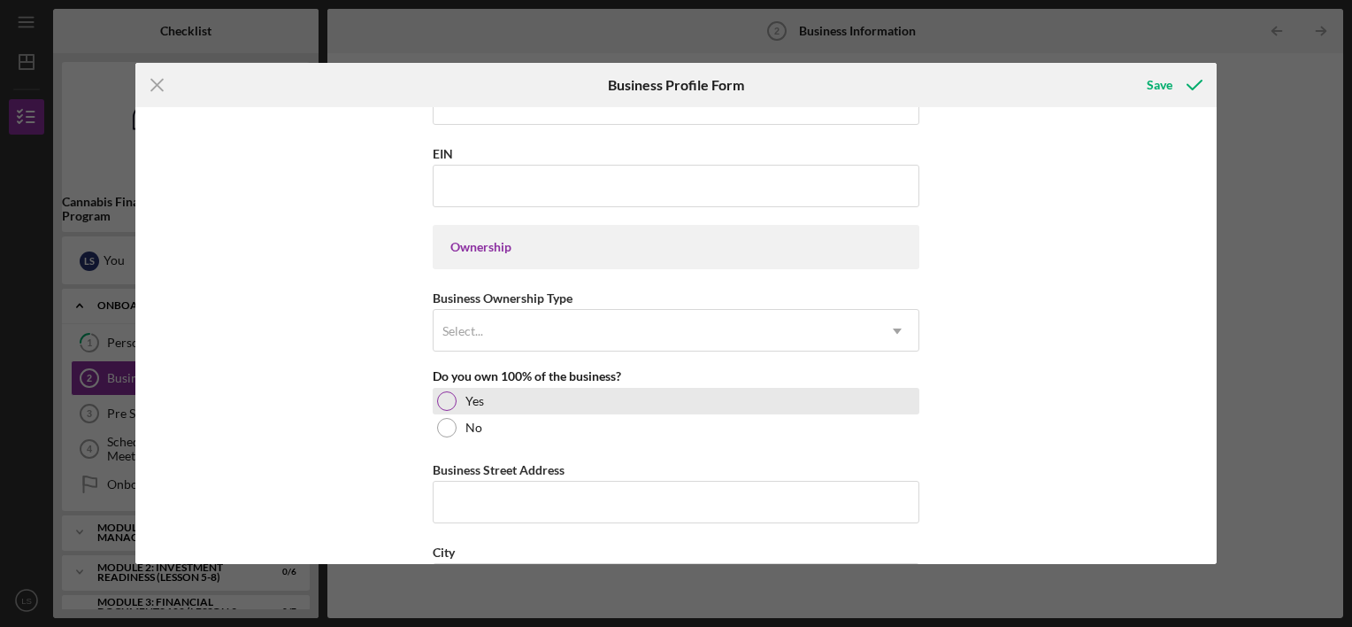
type input "Cannabis processing"
click at [446, 397] on div at bounding box center [446, 400] width 19 height 19
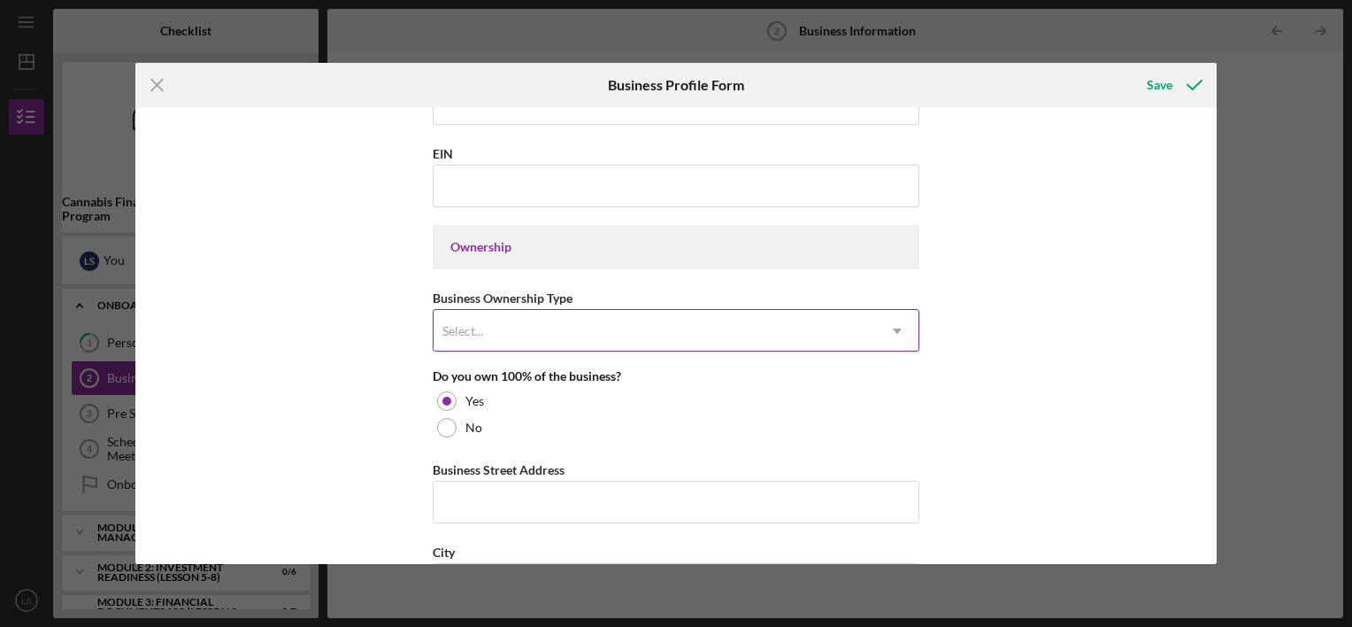
click at [466, 327] on div "Select..." at bounding box center [463, 331] width 41 height 14
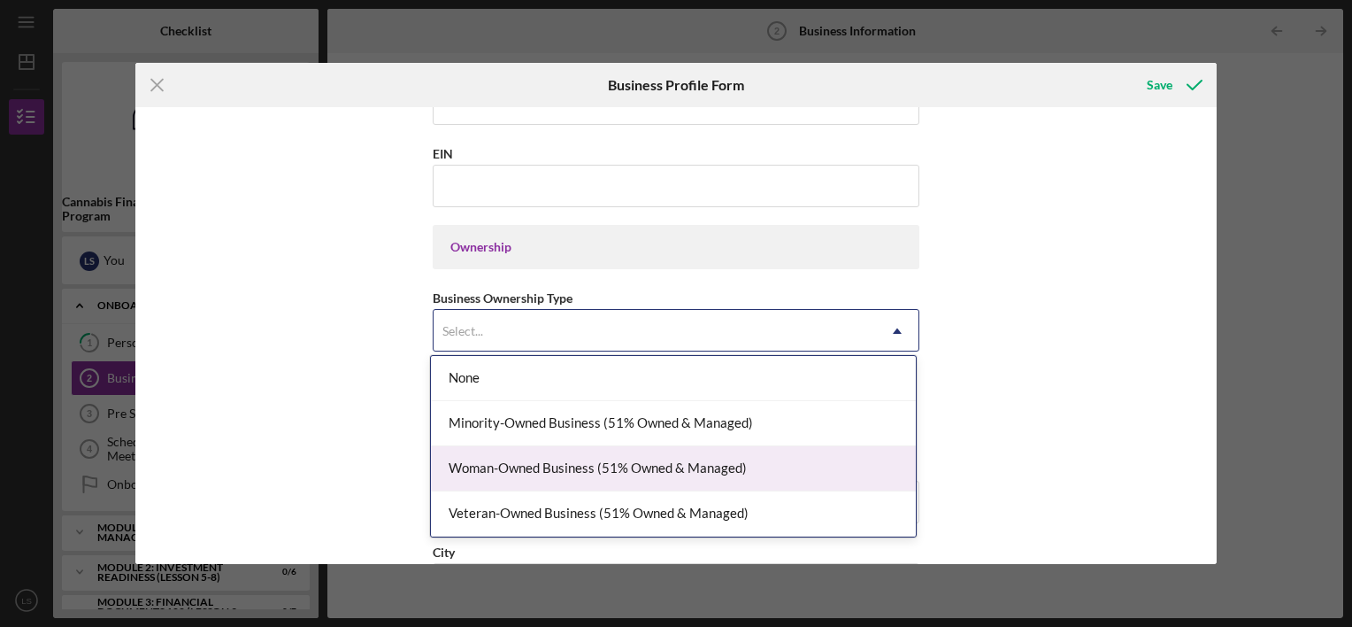
click at [545, 464] on div "Woman-Owned Business (51% Owned & Managed)" at bounding box center [673, 468] width 485 height 45
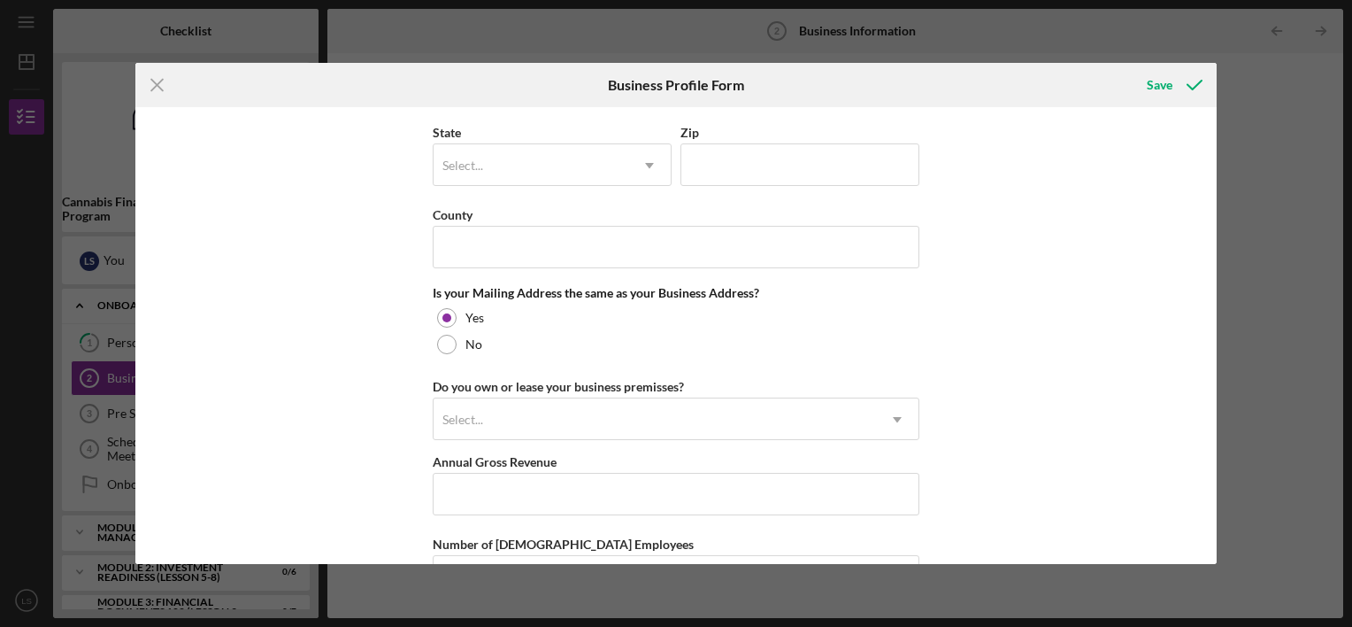
scroll to position [1239, 0]
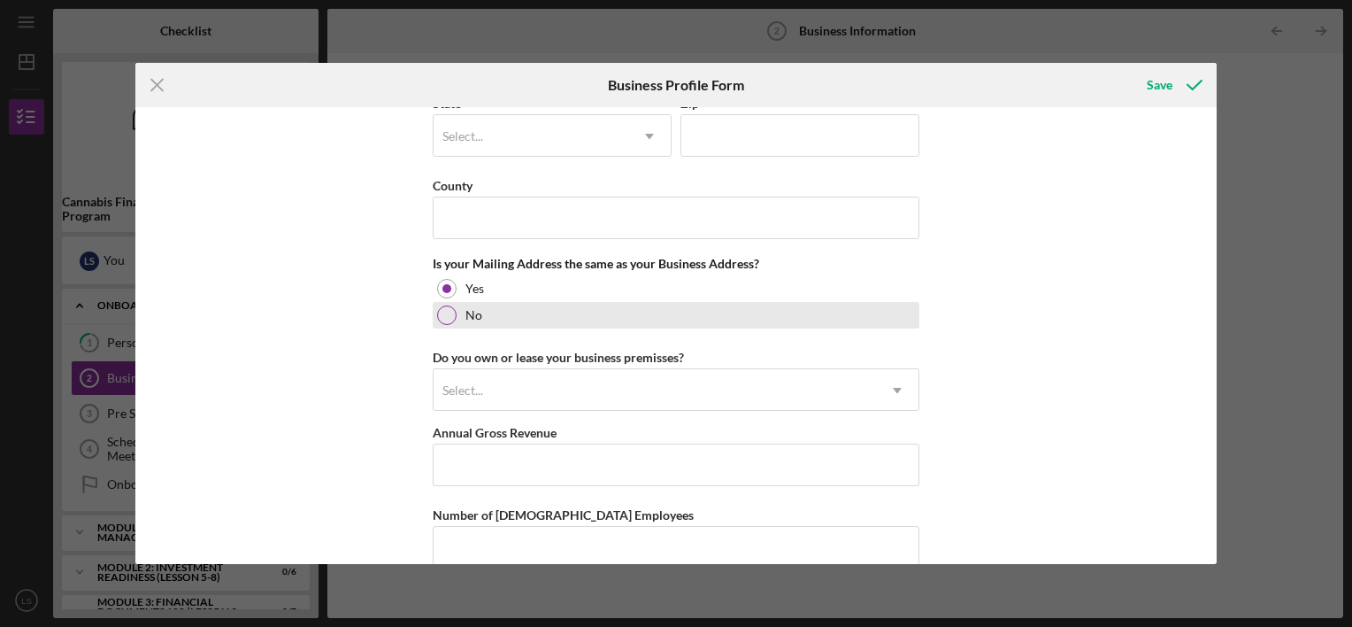
click at [443, 312] on div at bounding box center [446, 314] width 19 height 19
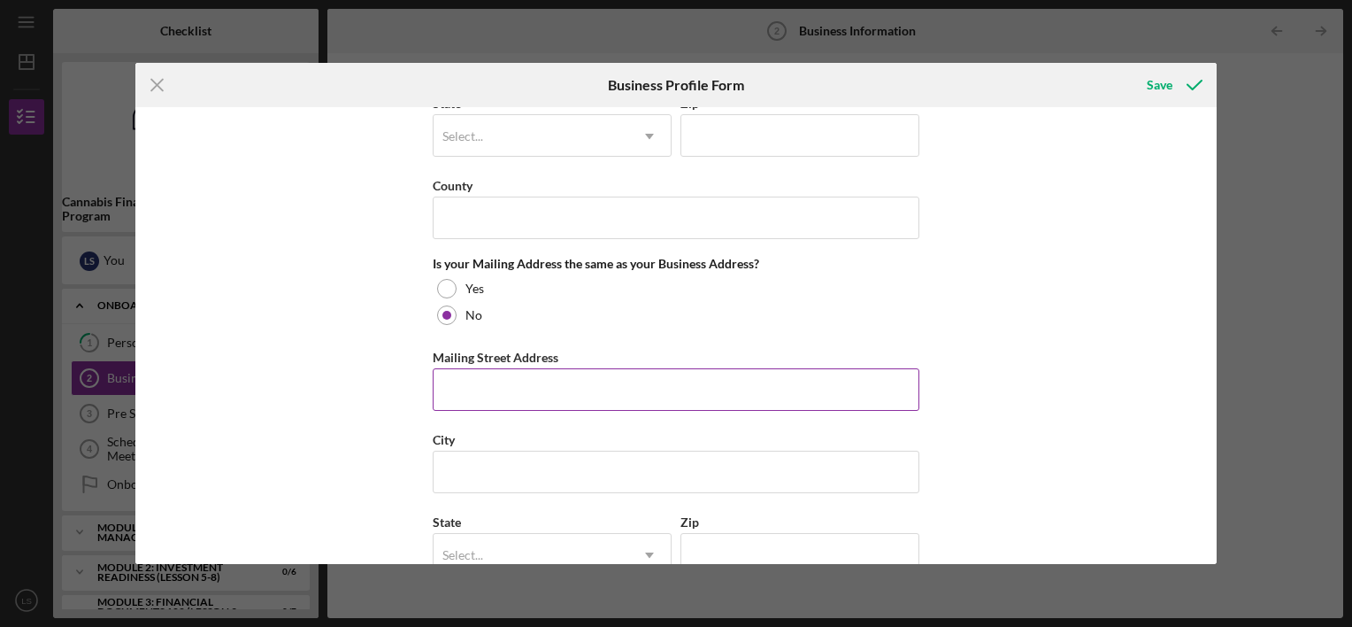
click at [465, 381] on input "Mailing Street Address" at bounding box center [676, 389] width 487 height 42
type input "[STREET_ADDRESS][PERSON_NAME] 104"
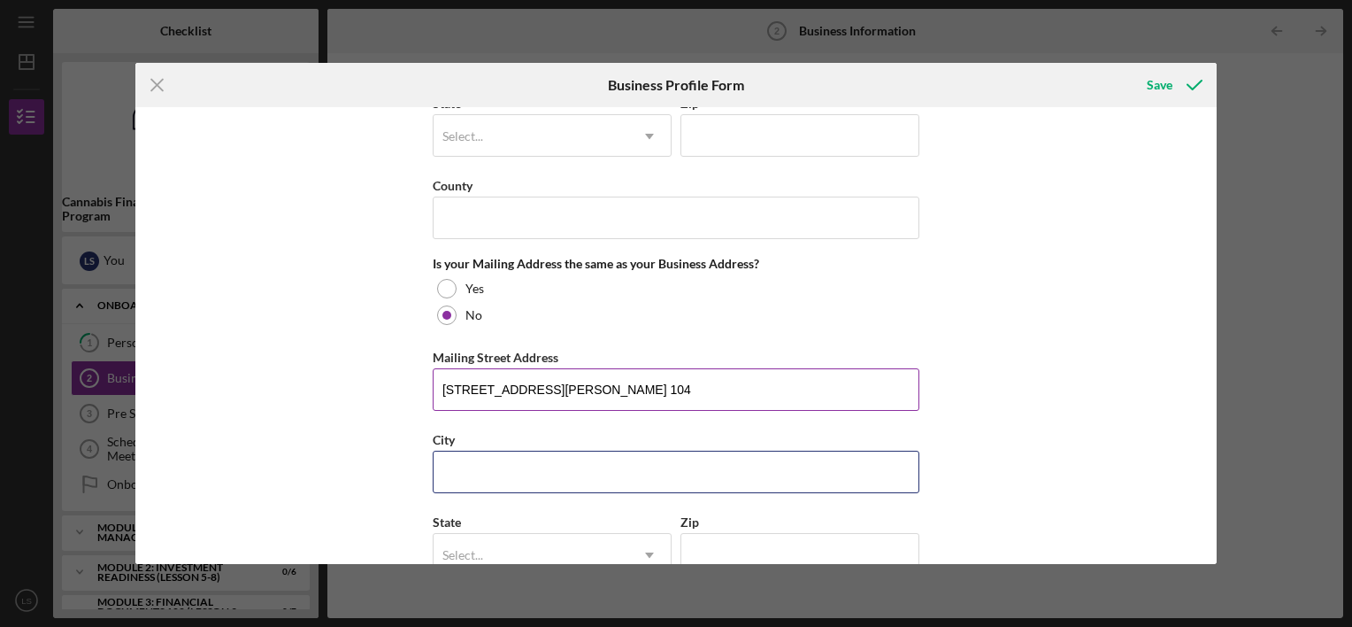
type input "RANDALLSTOWN, [GEOGRAPHIC_DATA], [GEOGRAPHIC_DATA]"
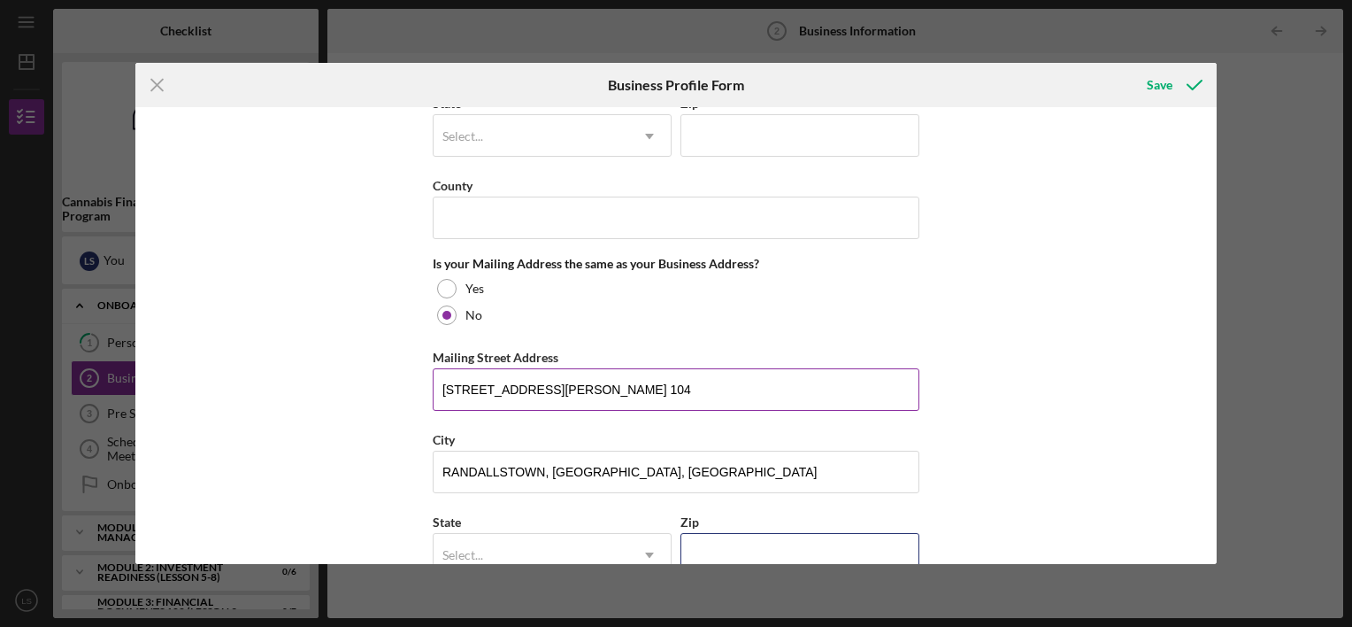
type input "21133"
type input "MD"
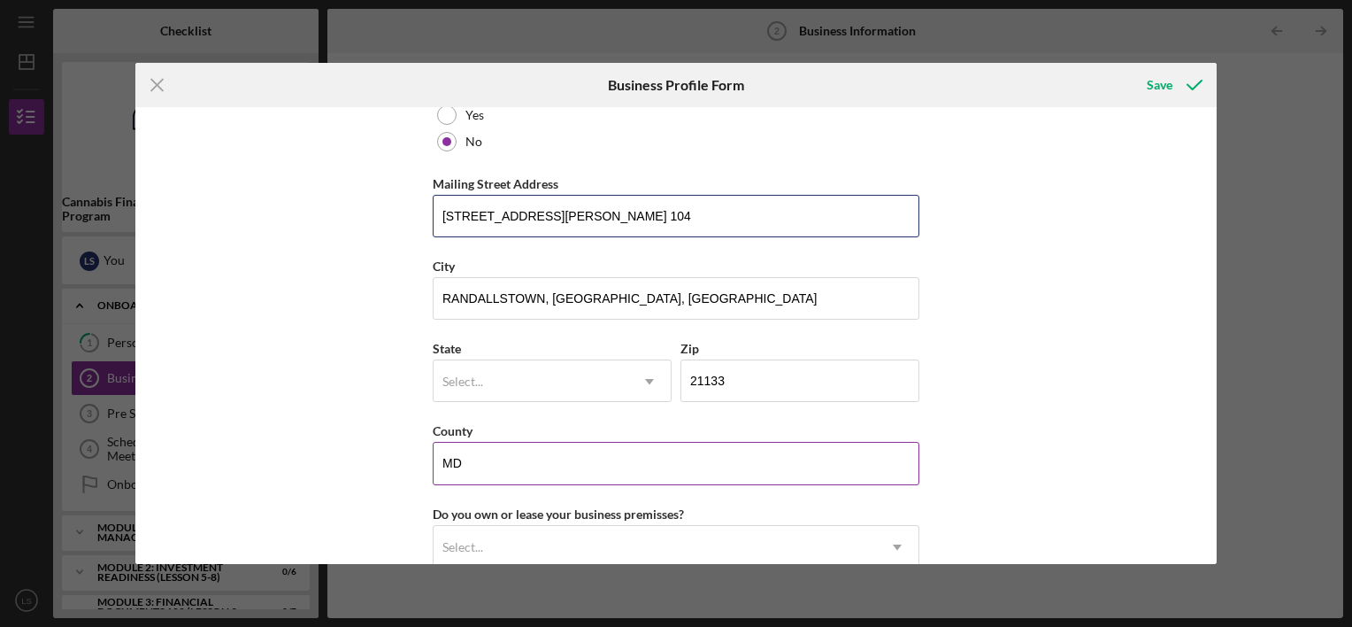
scroll to position [1416, 0]
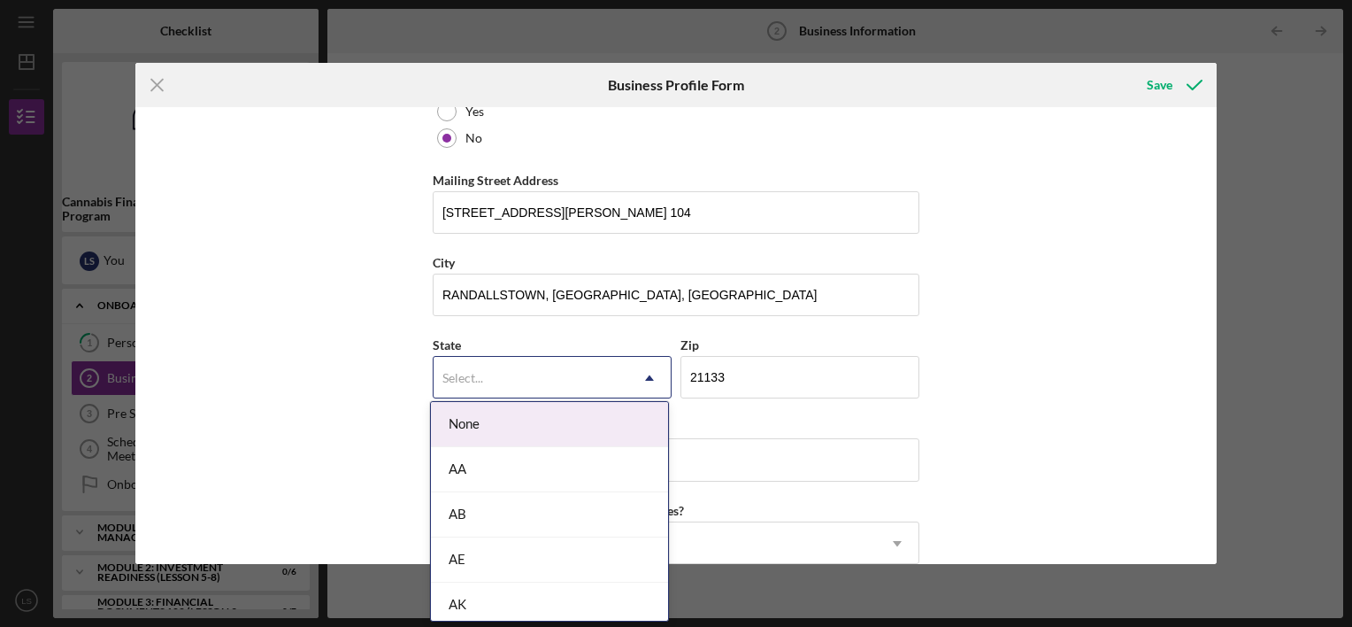
click at [533, 374] on div "Select..." at bounding box center [531, 378] width 195 height 41
type input "md"
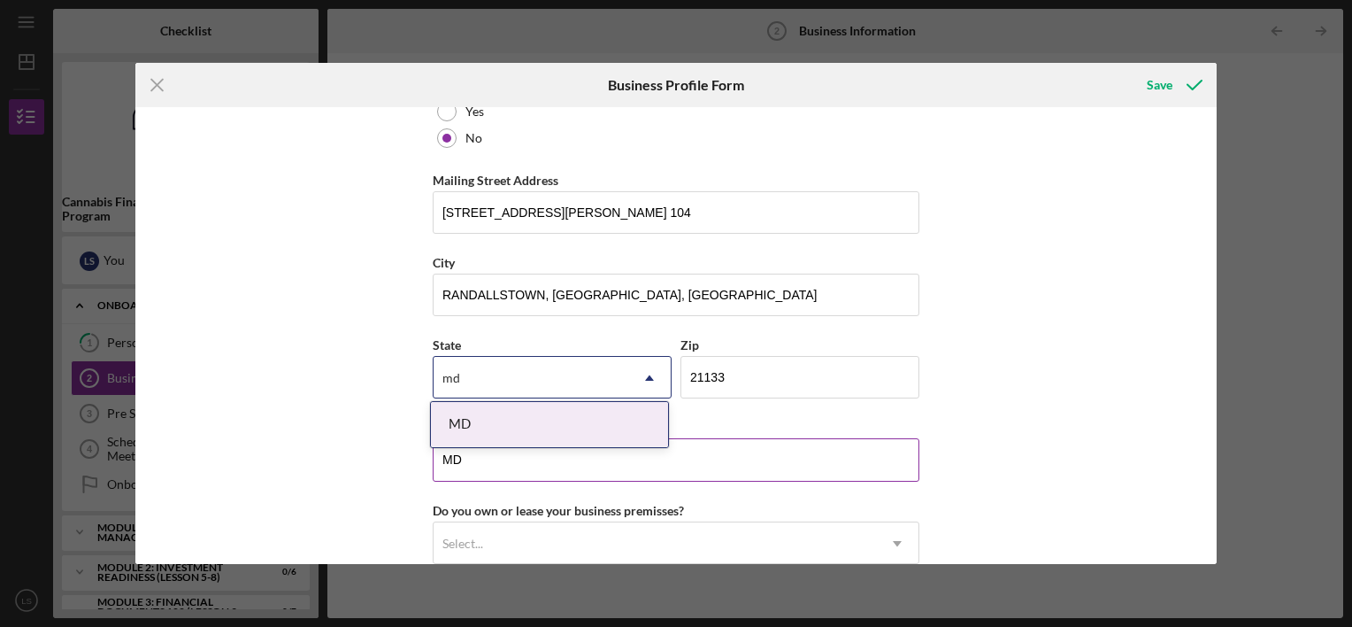
drag, startPoint x: 537, startPoint y: 427, endPoint x: 563, endPoint y: 414, distance: 28.9
click at [539, 426] on div "MD" at bounding box center [549, 424] width 237 height 45
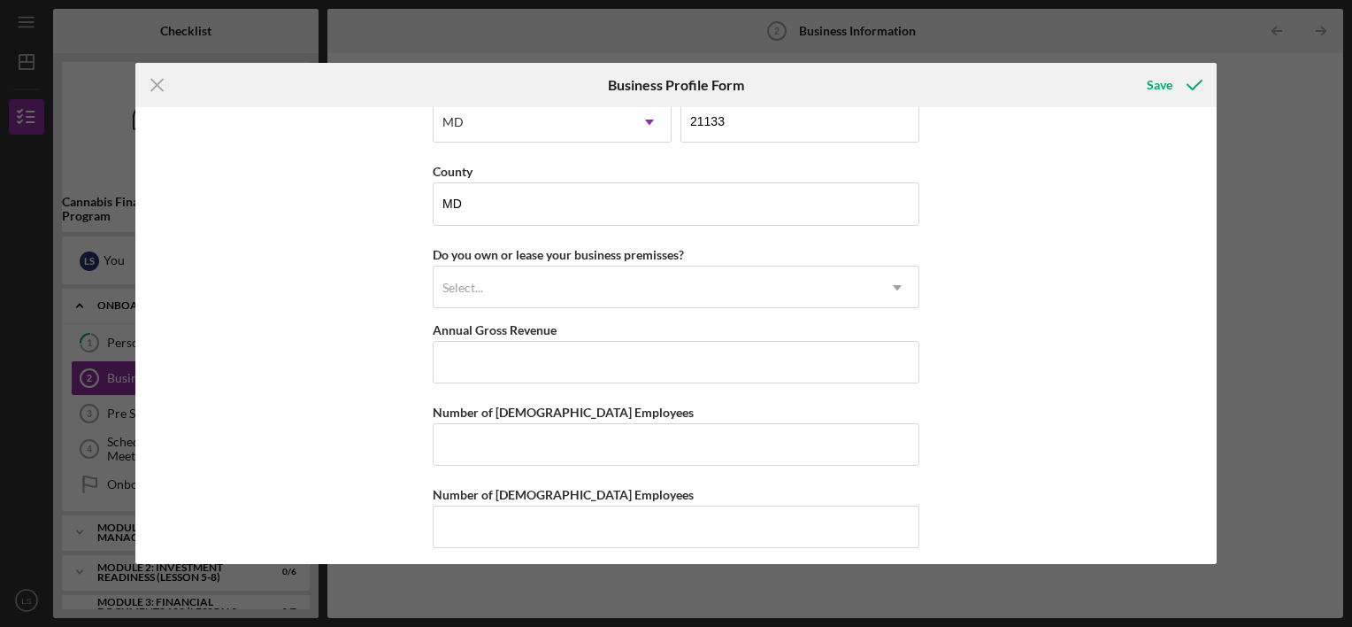
scroll to position [1674, 0]
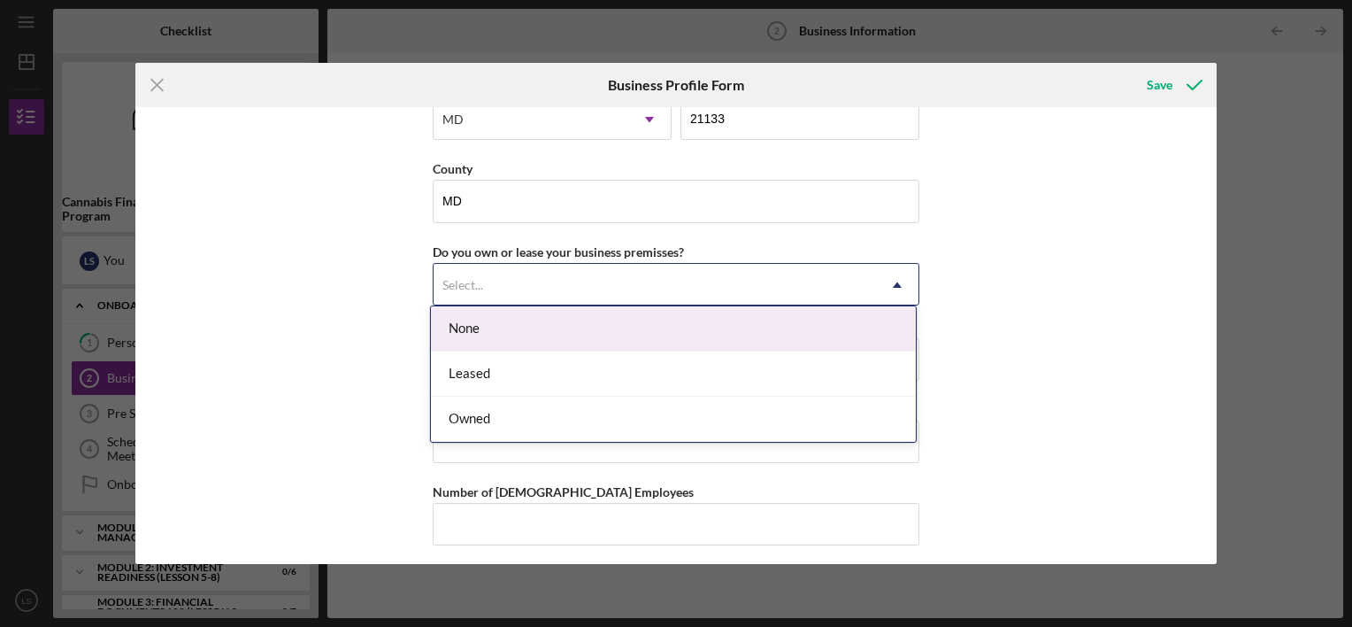
click at [568, 281] on div "Select..." at bounding box center [655, 285] width 443 height 41
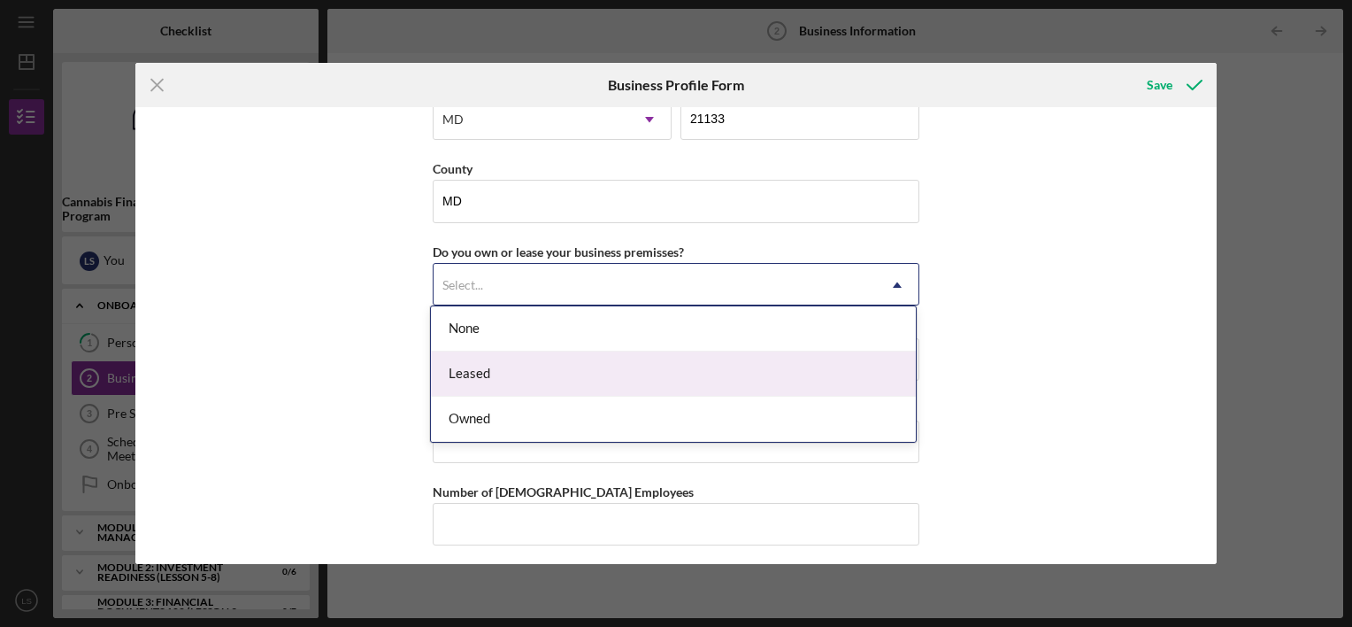
click at [512, 371] on div "Leased" at bounding box center [673, 373] width 485 height 45
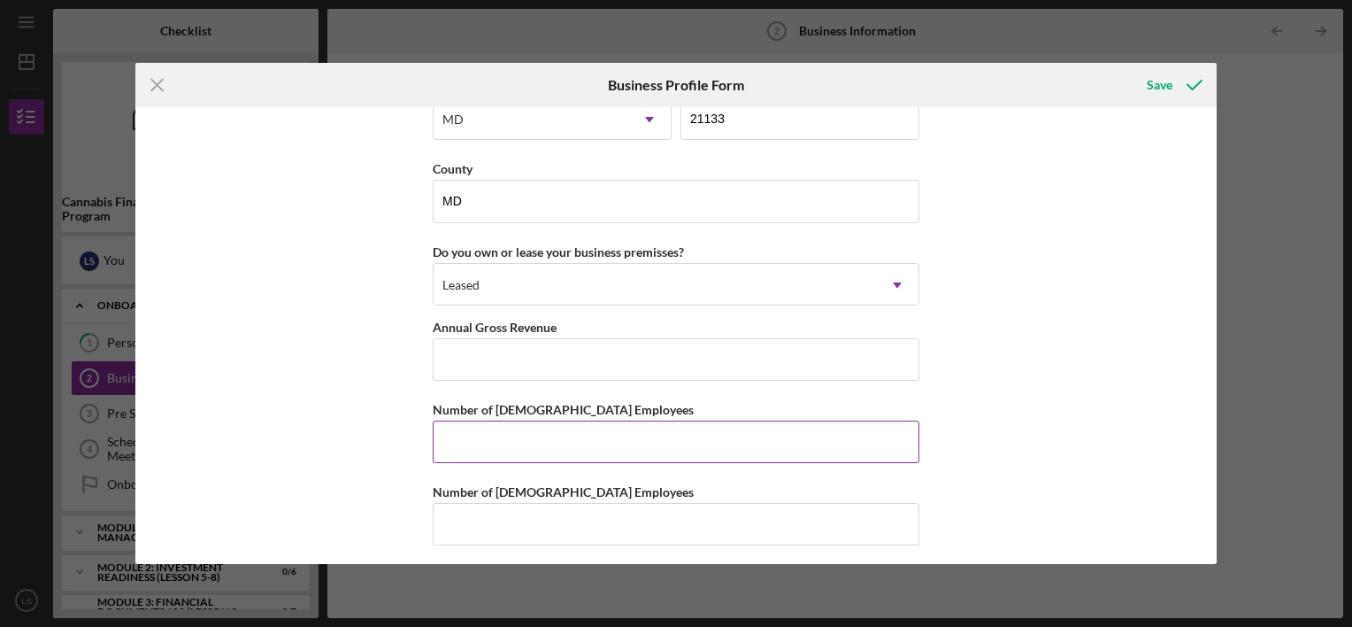
click at [467, 432] on input "Number of [DEMOGRAPHIC_DATA] Employees" at bounding box center [676, 441] width 487 height 42
type input "0"
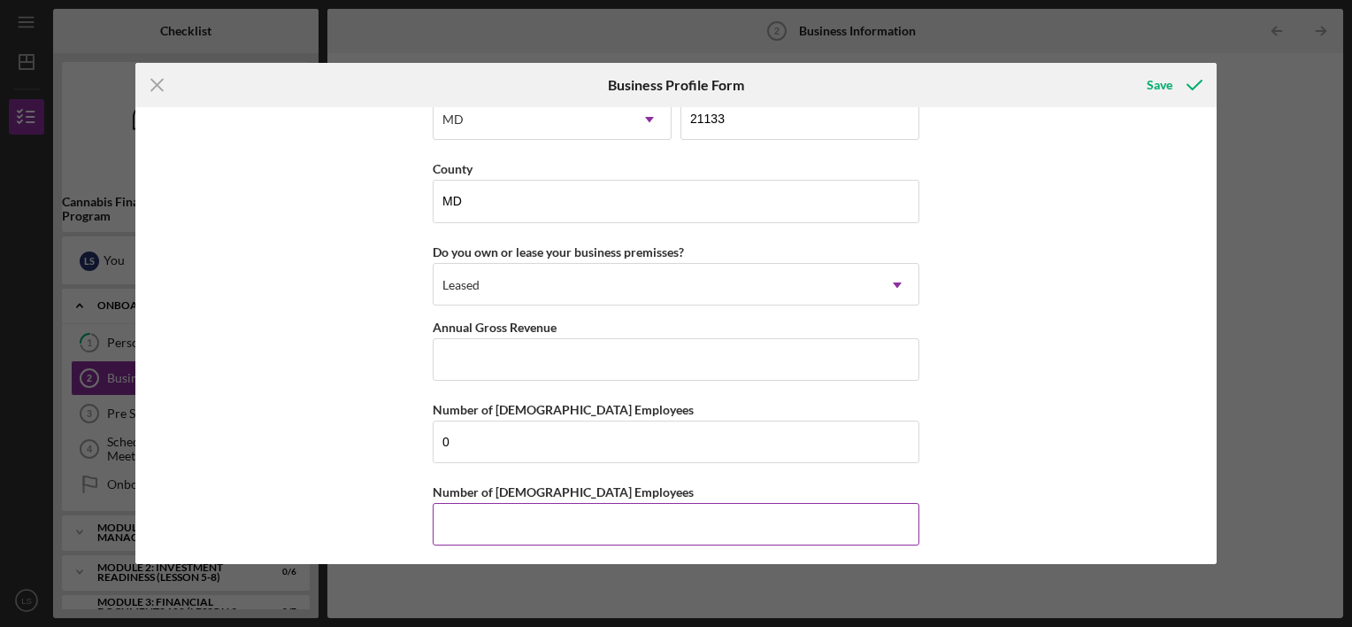
click at [517, 524] on input "Number of [DEMOGRAPHIC_DATA] Employees" at bounding box center [676, 524] width 487 height 42
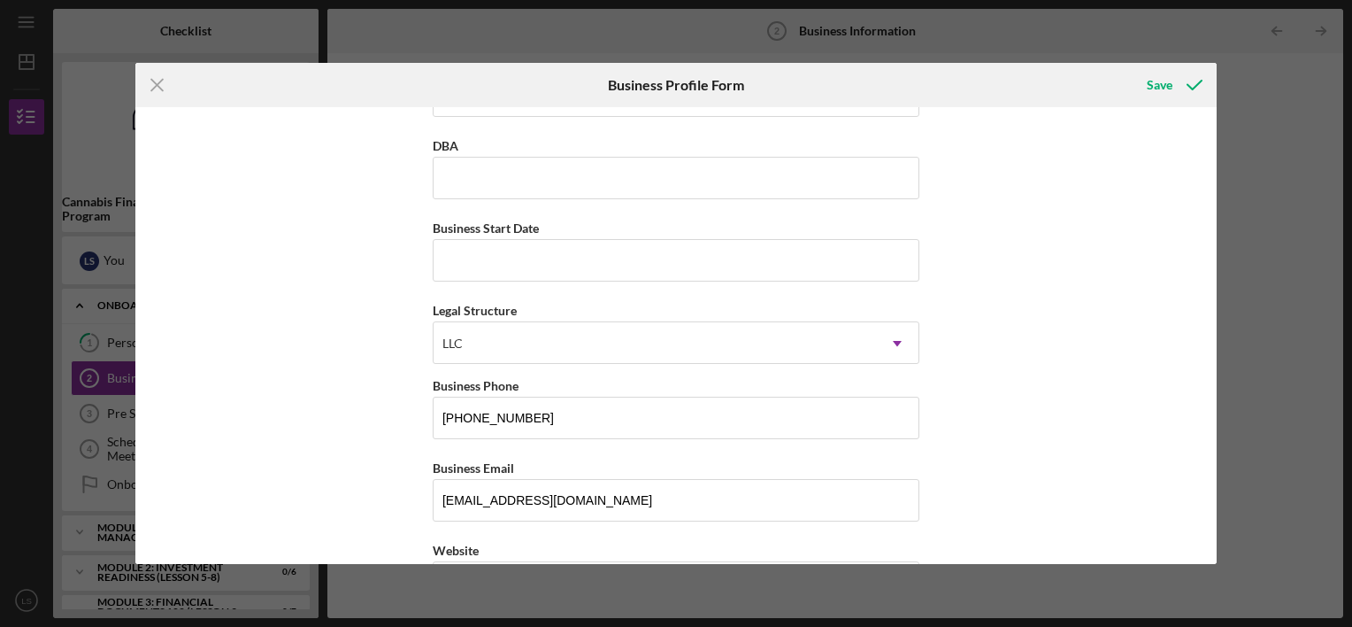
scroll to position [0, 0]
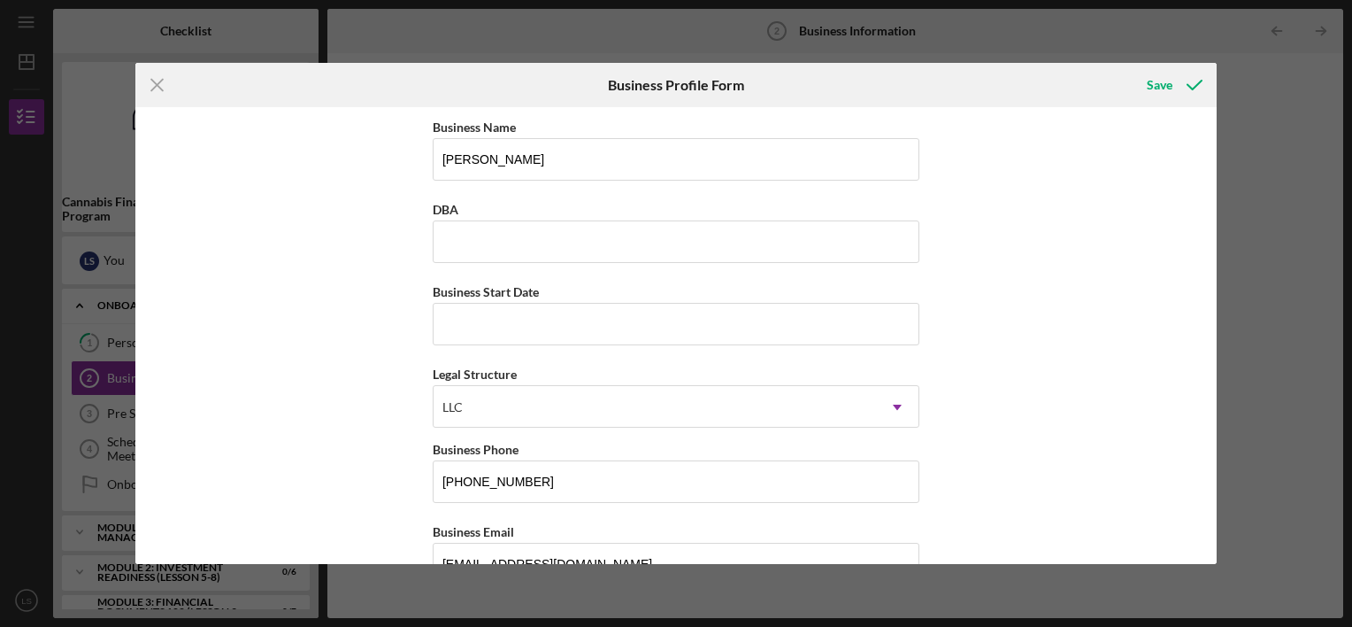
type input "0"
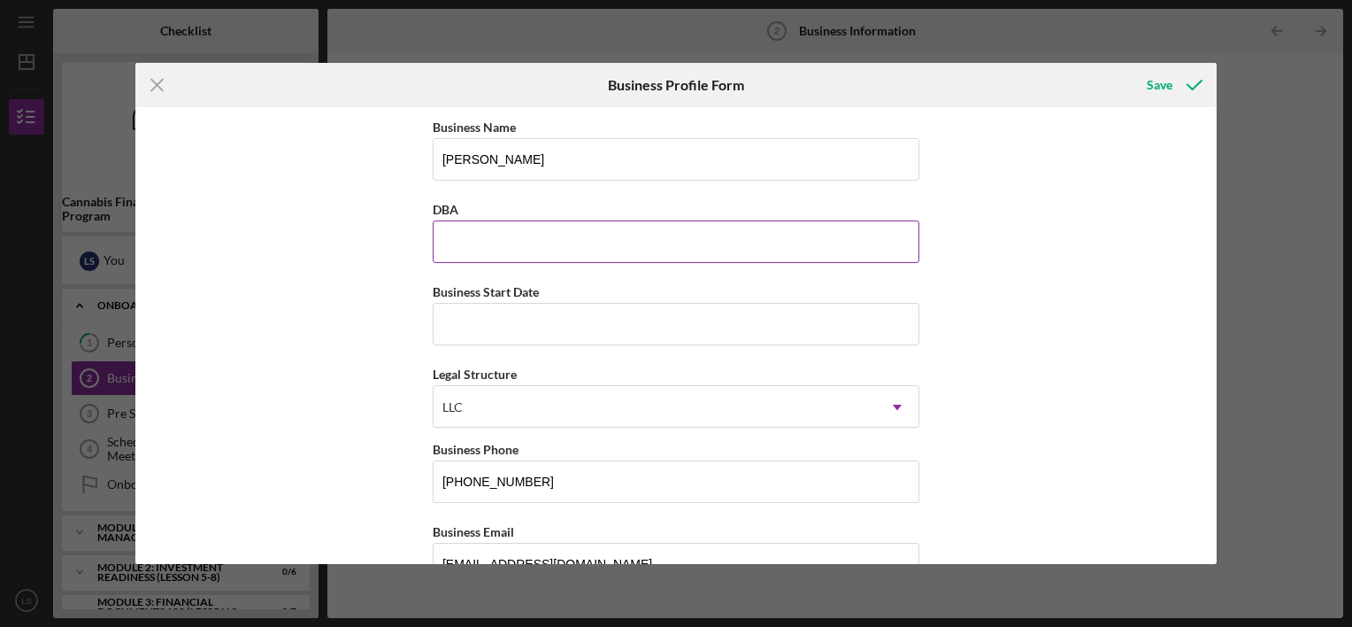
click at [485, 256] on input "DBA" at bounding box center [676, 241] width 487 height 42
type input "[PERSON_NAME]"
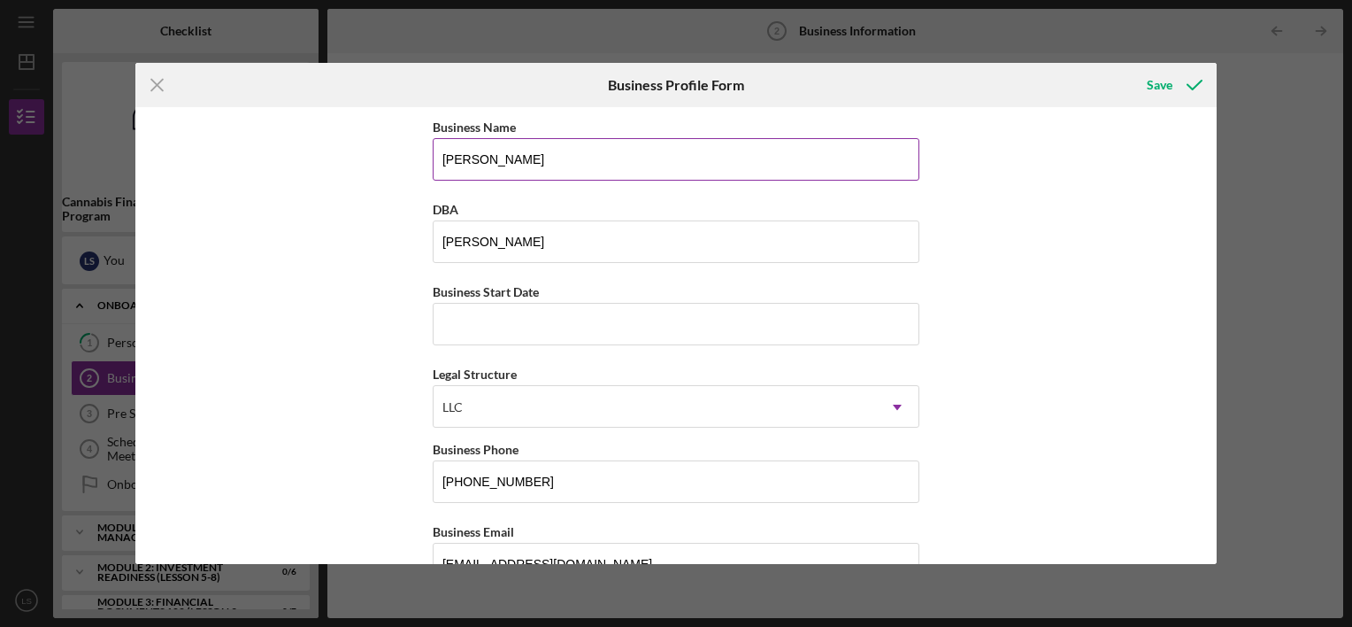
click at [588, 159] on input "[PERSON_NAME]" at bounding box center [676, 159] width 487 height 42
type input "[PERSON_NAME] LLc"
click at [548, 327] on input "Business Start Date" at bounding box center [676, 324] width 487 height 42
click at [233, 228] on div "Business Name [PERSON_NAME] LLc DBA [PERSON_NAME] Business Start Date Legal Str…" at bounding box center [675, 335] width 1081 height 457
click at [550, 328] on input "Business Start Date" at bounding box center [676, 324] width 487 height 42
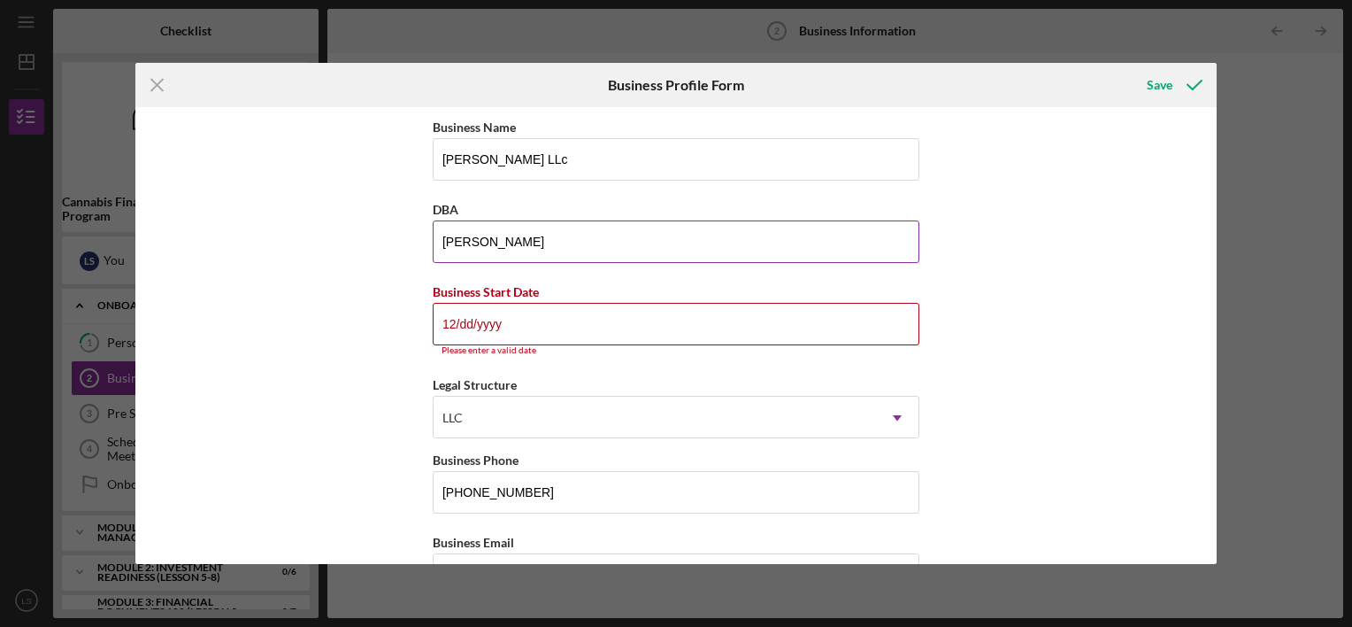
type input "1m/dd/yyyy"
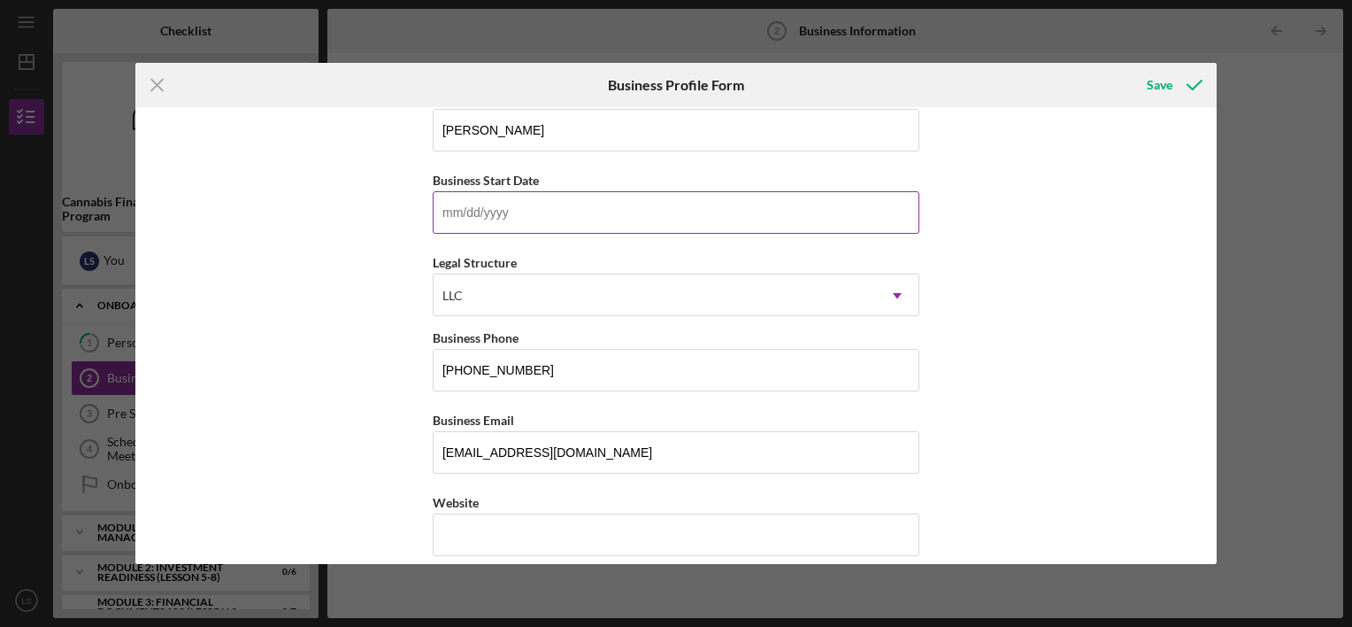
scroll to position [443, 0]
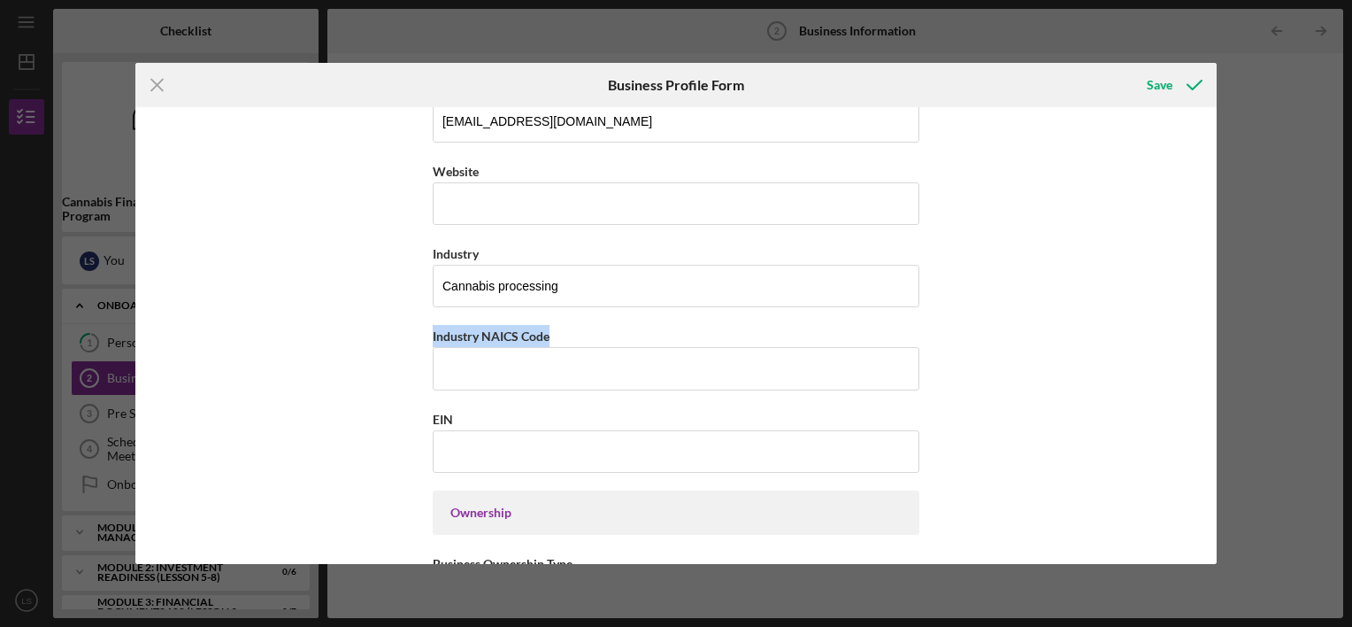
drag, startPoint x: 569, startPoint y: 334, endPoint x: 418, endPoint y: 338, distance: 151.4
click at [418, 338] on div "Business Name [PERSON_NAME] LLc DBA [PERSON_NAME] Business Start Date Legal Str…" at bounding box center [675, 335] width 1081 height 457
click at [311, 365] on div "Business Name [PERSON_NAME] LLc DBA [PERSON_NAME] Business Start Date Legal Str…" at bounding box center [675, 335] width 1081 height 457
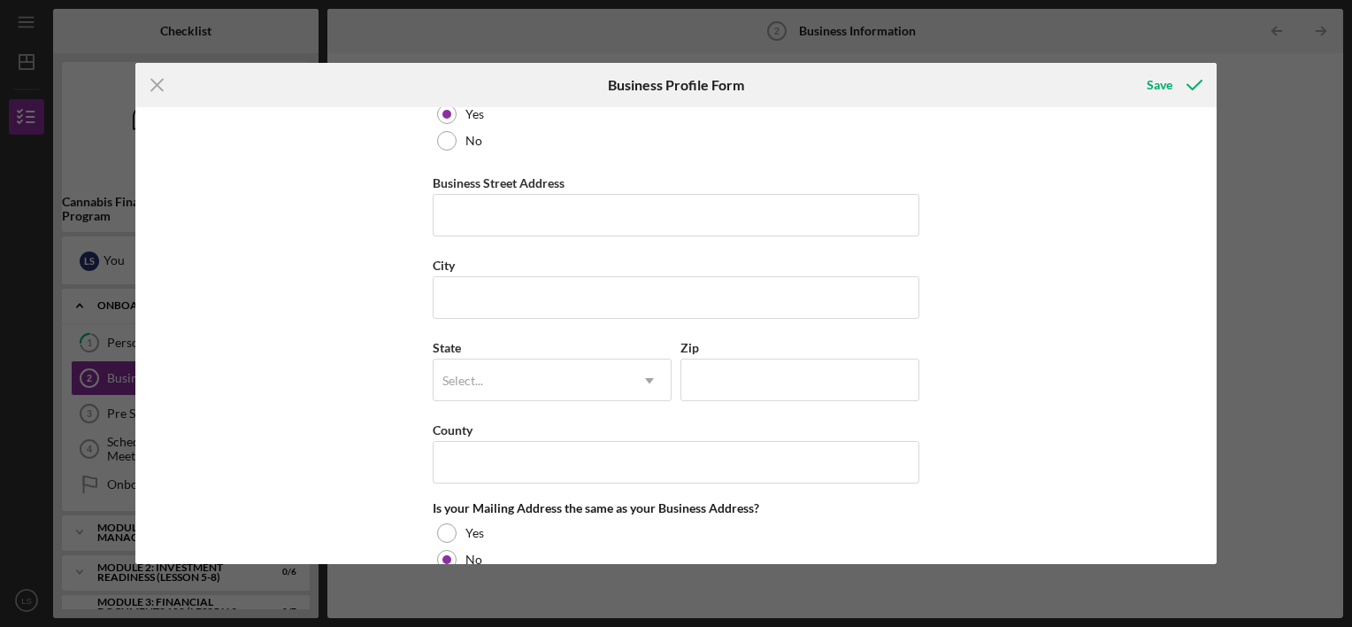
scroll to position [1416, 0]
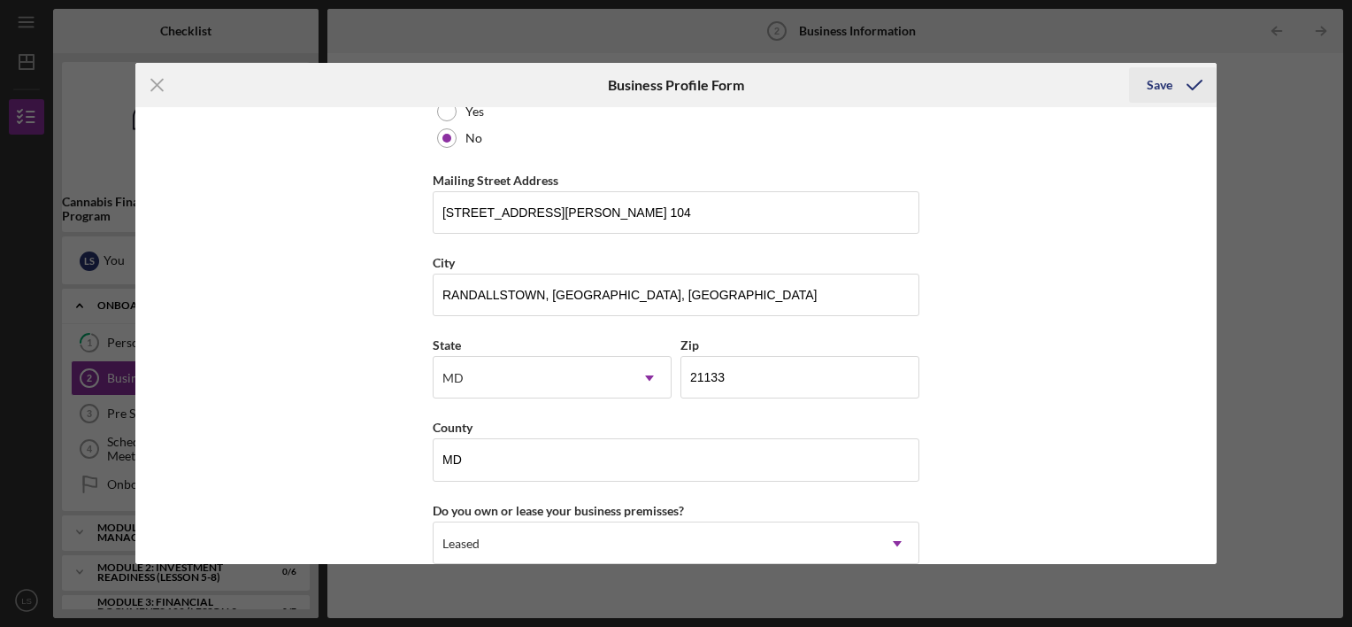
click at [1174, 86] on icon "submit" at bounding box center [1195, 85] width 44 height 44
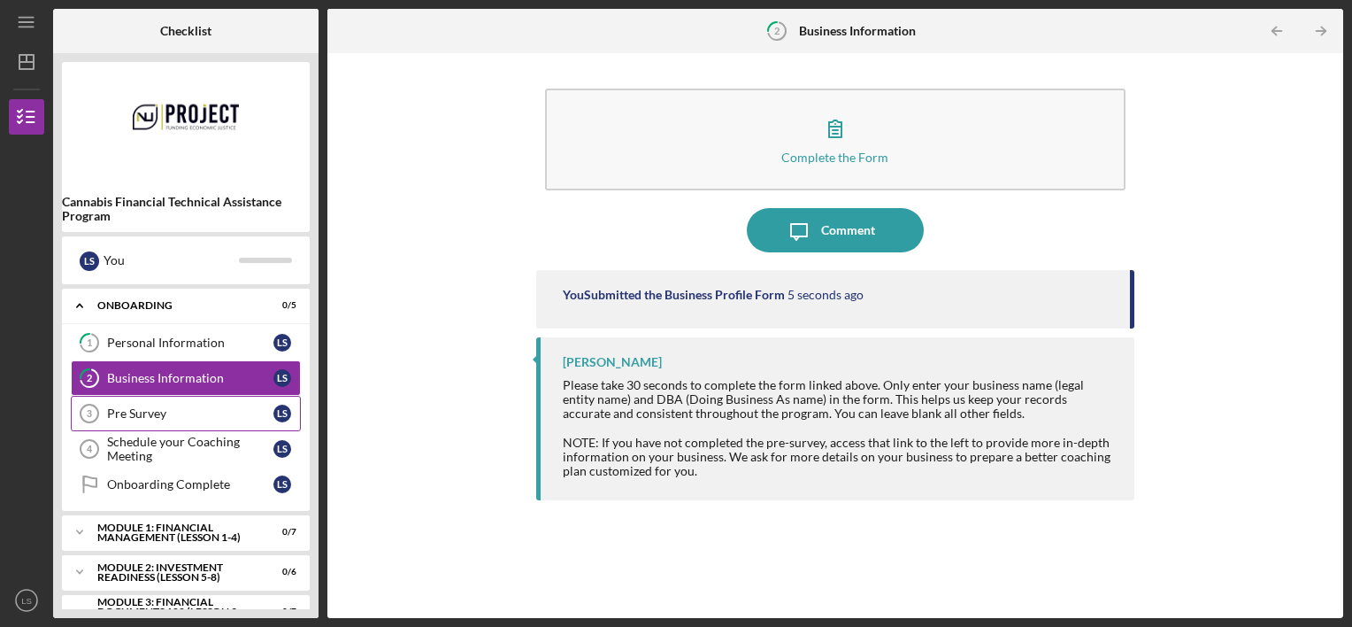
click at [138, 412] on div "Pre Survey" at bounding box center [190, 413] width 166 height 14
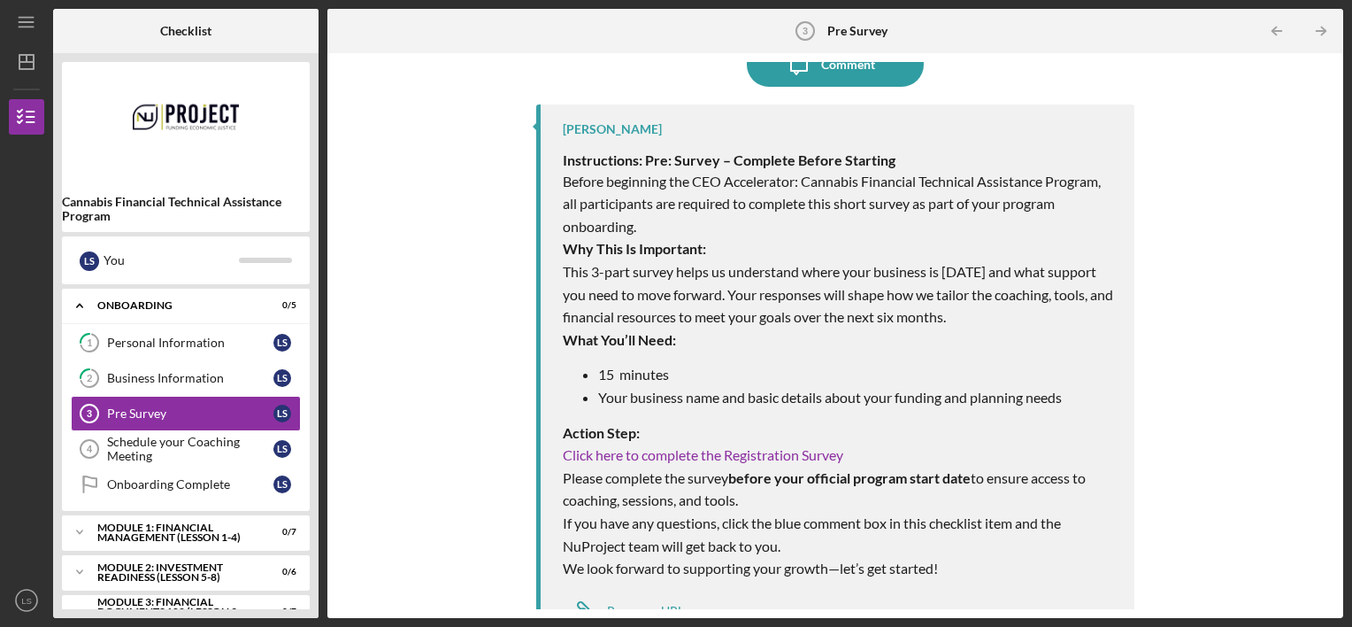
scroll to position [82, 0]
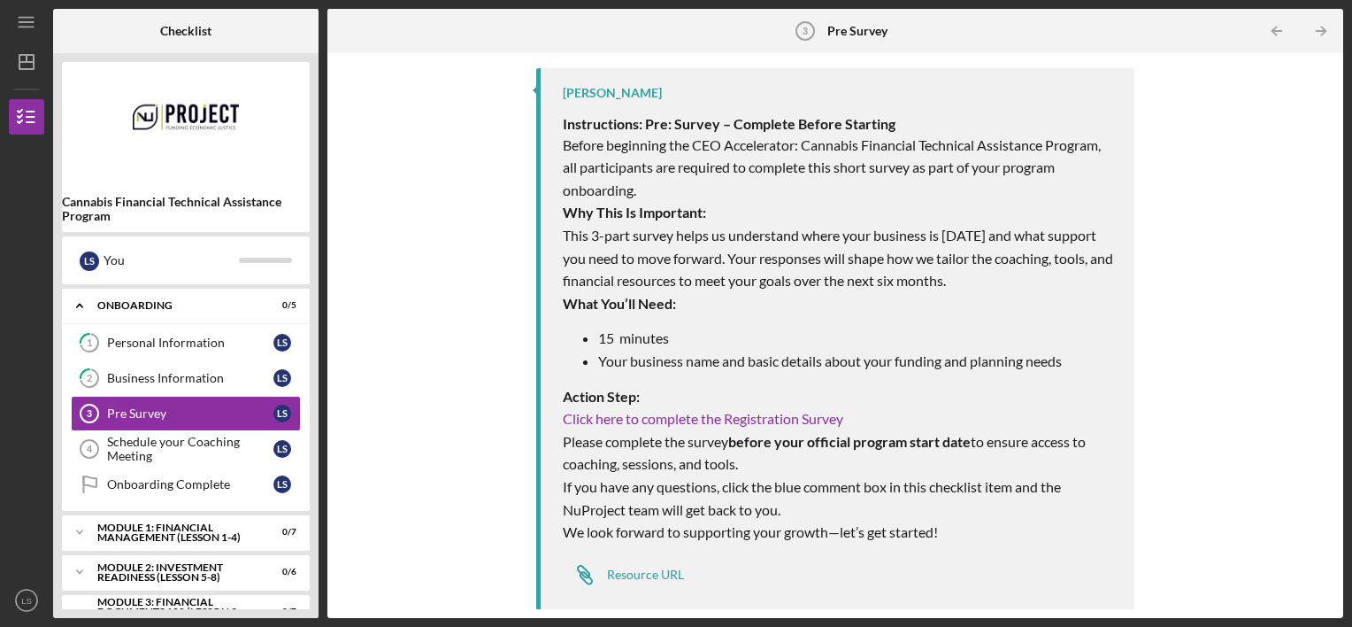
drag, startPoint x: 685, startPoint y: 418, endPoint x: 533, endPoint y: 152, distance: 306.0
click at [533, 152] on div "Icon/Message Comment [PERSON_NAME] Instructions: Pre: Survey – Complete Before …" at bounding box center [835, 335] width 998 height 547
click at [790, 412] on link "Click here to complete the Registration Survey" at bounding box center [703, 418] width 281 height 17
click at [151, 446] on div "Schedule your Coaching Meeting" at bounding box center [190, 449] width 166 height 28
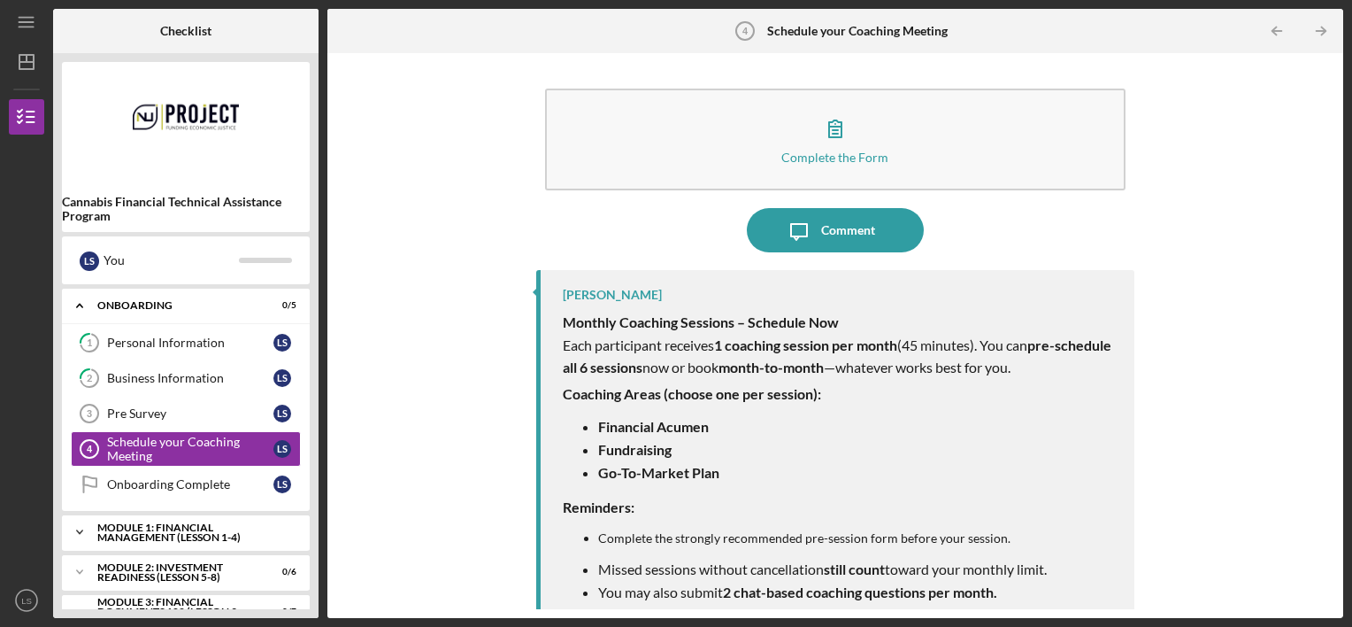
click at [172, 529] on div "Module 1: Financial Management (Lesson 1-4)" at bounding box center [192, 532] width 190 height 20
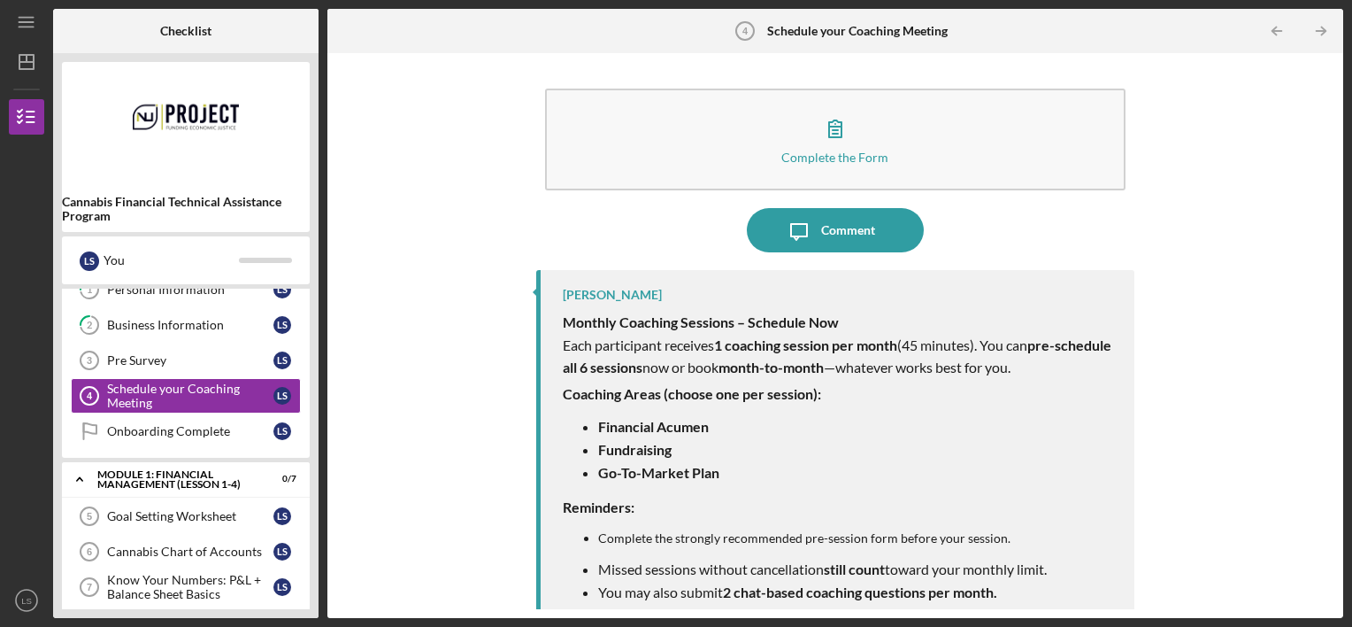
scroll to position [9, 0]
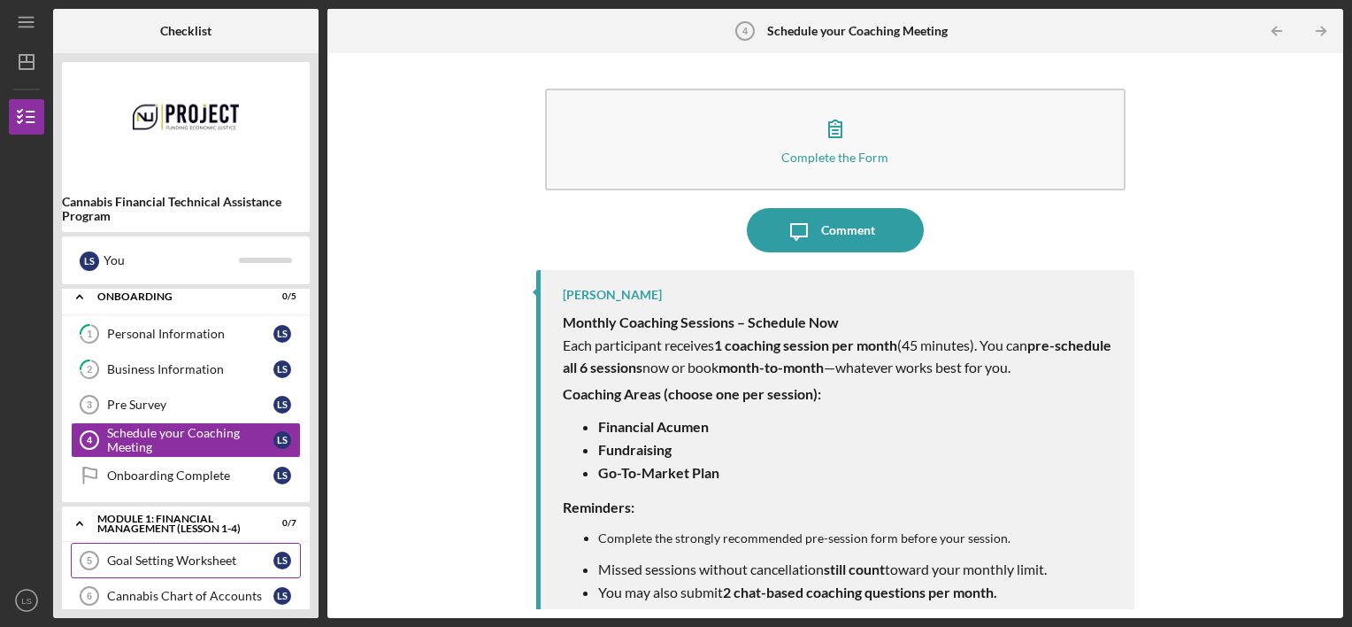
click at [172, 553] on div "Goal Setting Worksheet" at bounding box center [190, 560] width 166 height 14
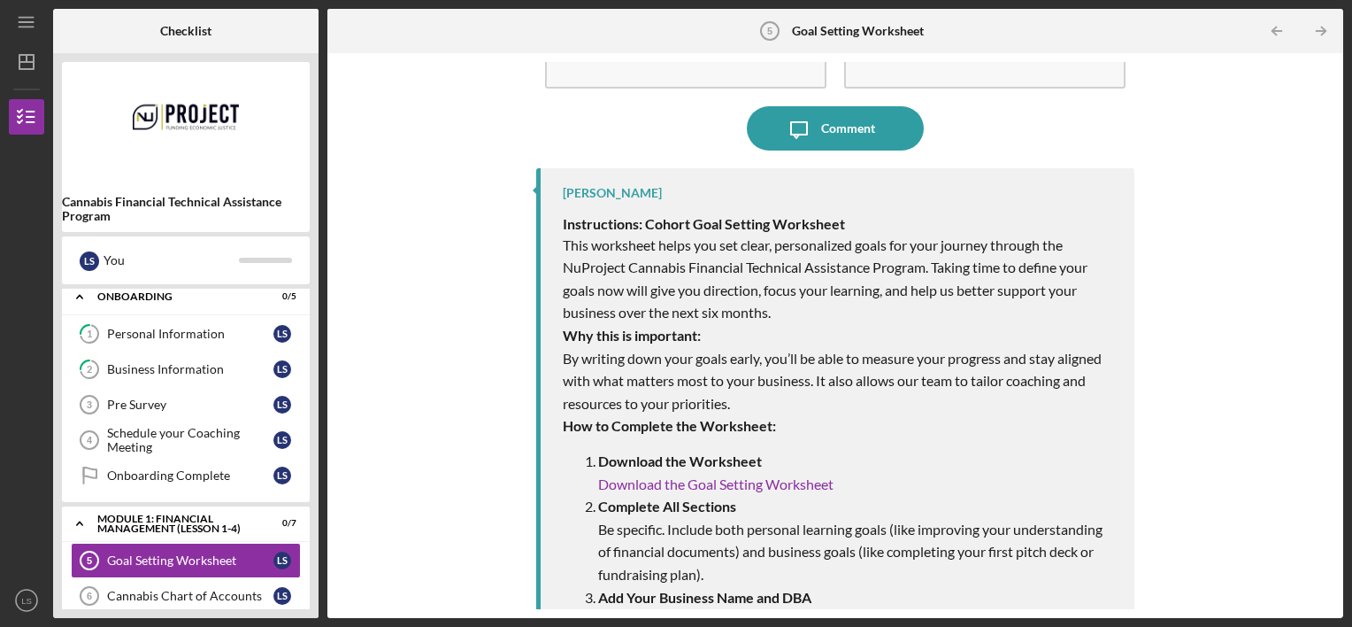
scroll to position [266, 0]
